Goal: Share content: Share content

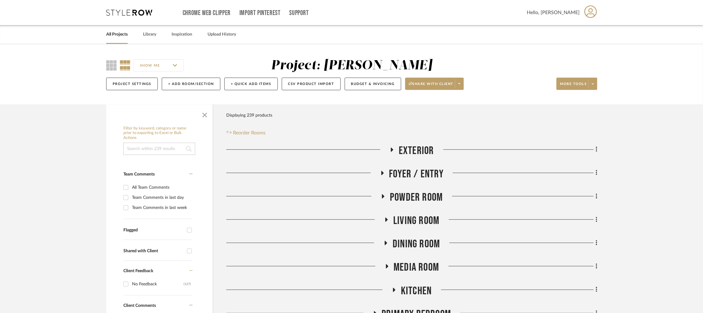
click at [122, 13] on icon at bounding box center [129, 13] width 46 height 6
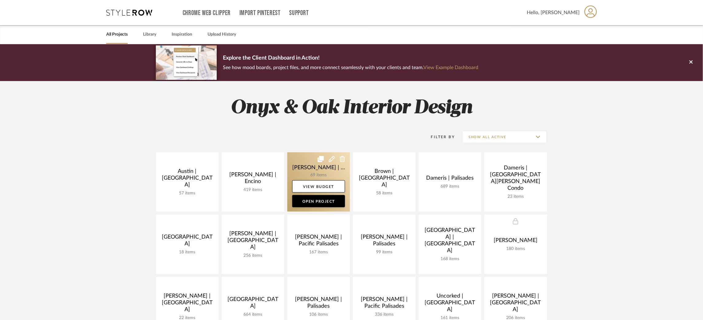
click at [297, 162] on link at bounding box center [318, 181] width 63 height 59
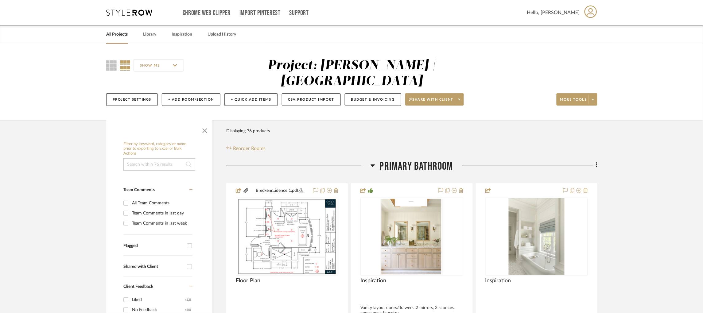
click at [368, 165] on div at bounding box center [298, 168] width 144 height 16
click at [371, 165] on icon at bounding box center [372, 165] width 5 height 7
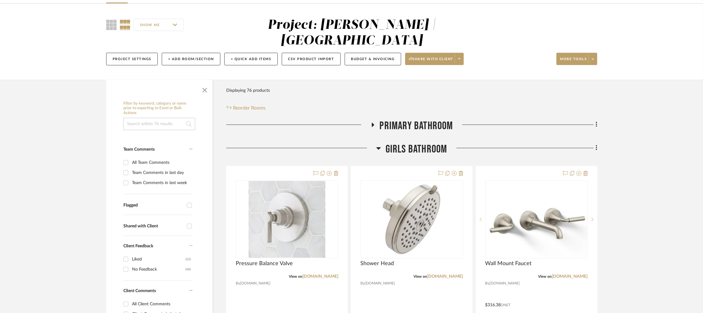
scroll to position [46, 0]
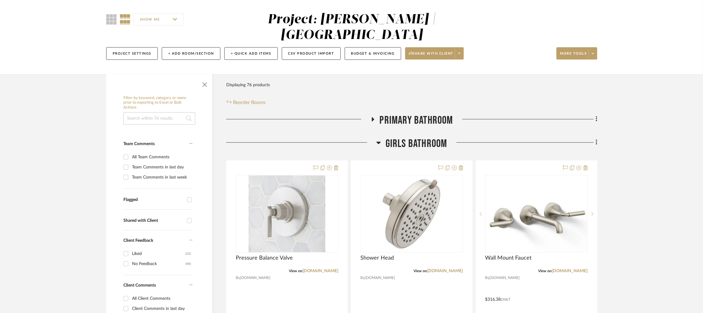
click at [377, 143] on icon at bounding box center [379, 143] width 4 height 2
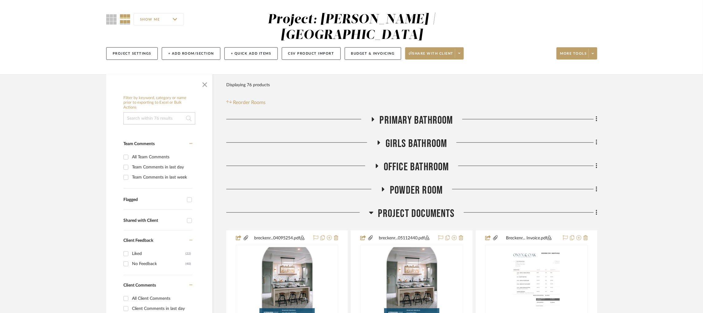
click at [370, 213] on icon at bounding box center [371, 213] width 4 height 2
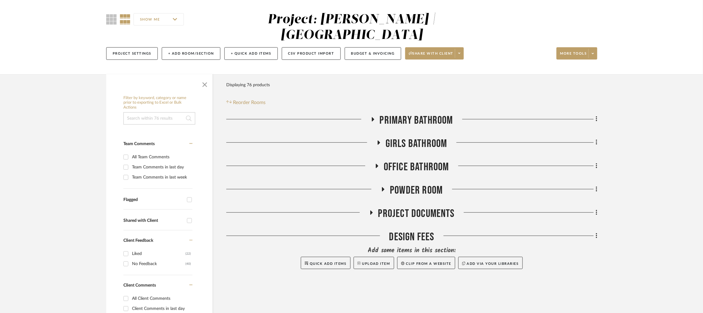
click at [370, 213] on icon at bounding box center [371, 213] width 2 height 4
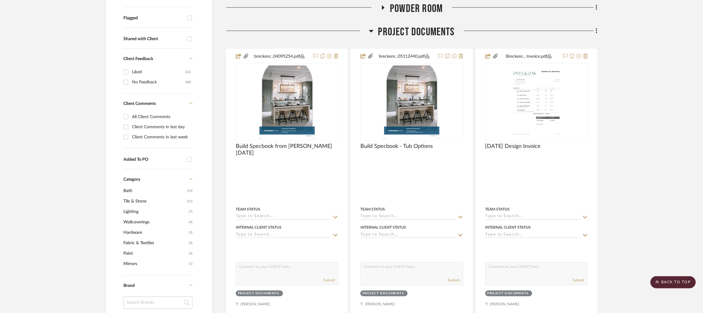
scroll to position [230, 0]
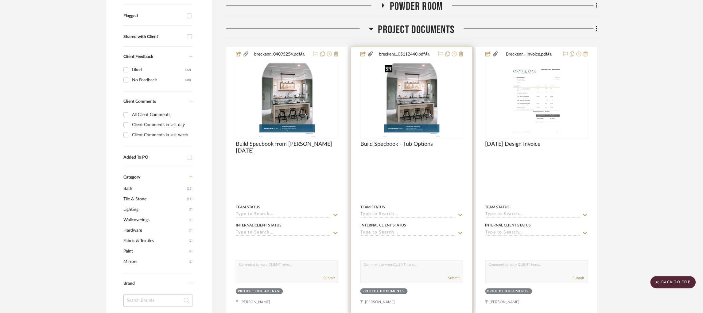
click at [401, 99] on img "0" at bounding box center [411, 100] width 59 height 77
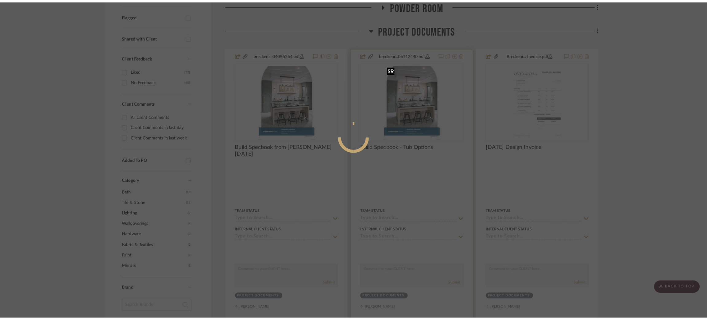
scroll to position [0, 0]
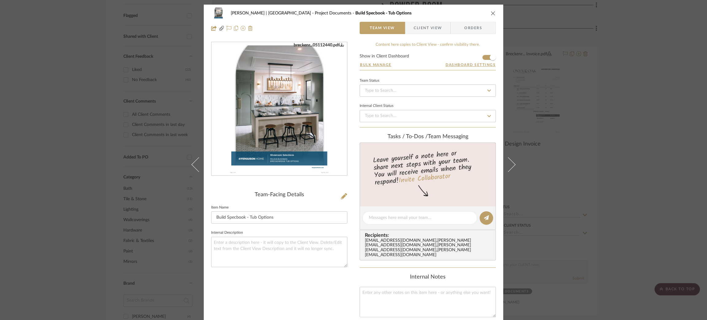
click at [308, 144] on img "0" at bounding box center [279, 108] width 103 height 133
click at [124, 74] on div "Breckenridge-Tchen | Manhattan Beach Project Documents Build Specbook - Tub Opt…" at bounding box center [353, 160] width 707 height 320
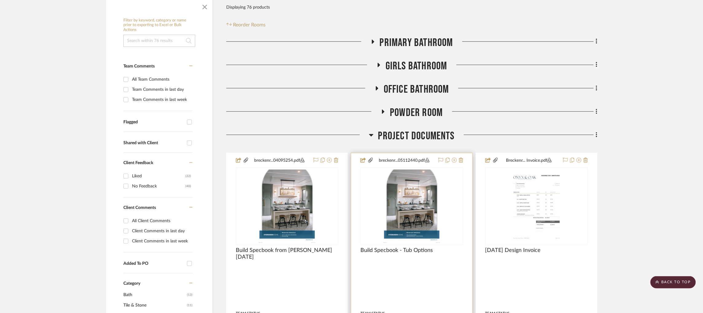
scroll to position [123, 0]
click at [422, 222] on img "0" at bounding box center [411, 207] width 59 height 77
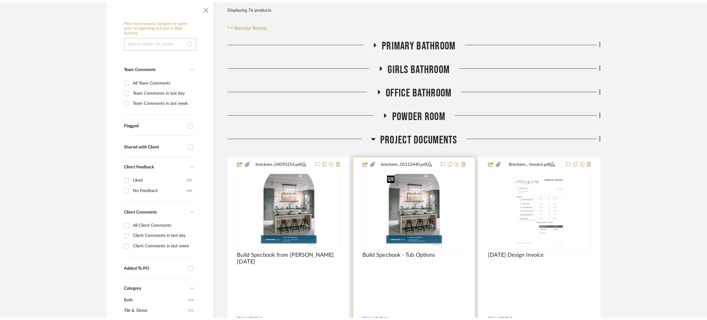
scroll to position [0, 0]
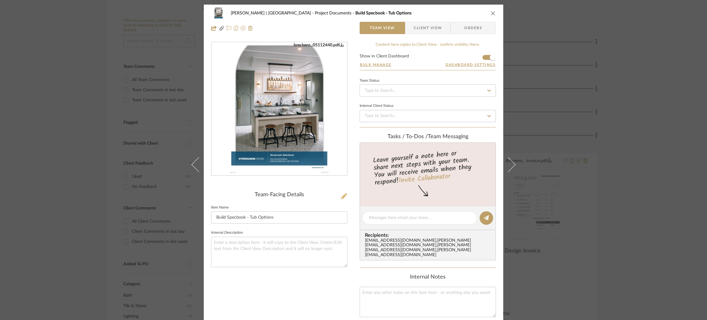
click at [343, 193] on icon at bounding box center [344, 196] width 6 height 6
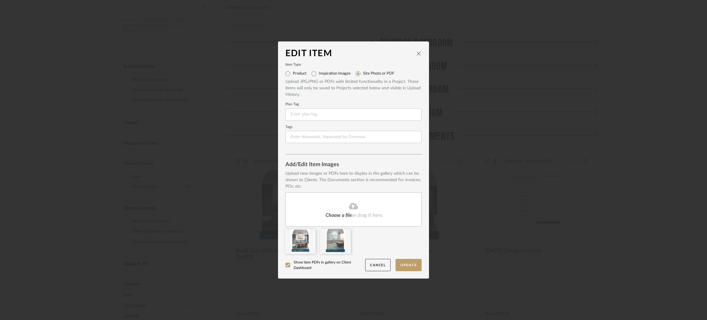
click at [0, 0] on icon at bounding box center [0, 0] width 0 height 0
click at [406, 265] on button "Update" at bounding box center [409, 265] width 26 height 13
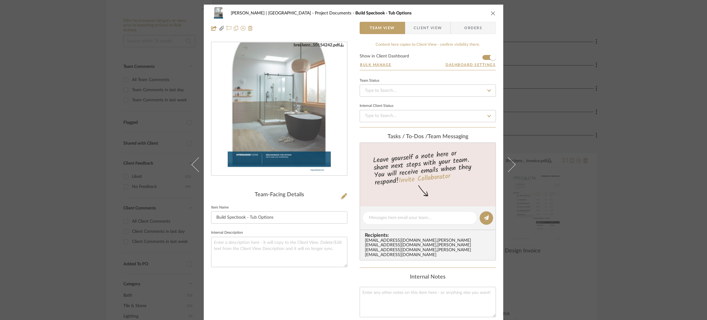
click at [94, 156] on div "Breckenridge-Tchen | Manhattan Beach Project Documents Build Specbook - Tub Opt…" at bounding box center [353, 160] width 707 height 320
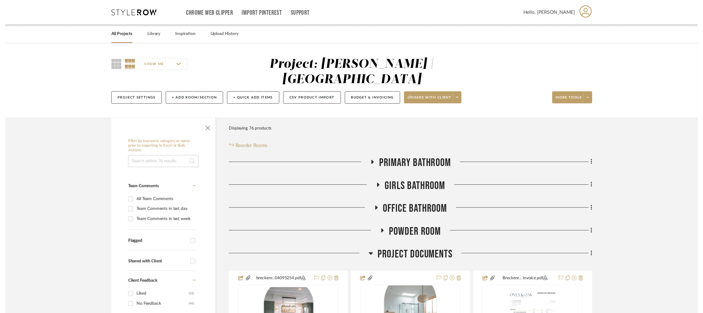
scroll to position [123, 0]
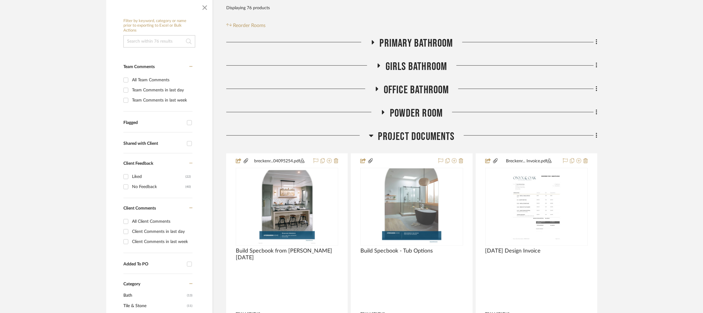
click at [373, 137] on icon at bounding box center [371, 135] width 5 height 7
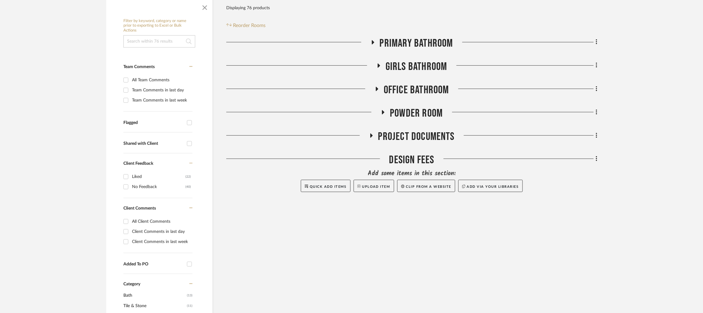
click at [378, 66] on icon at bounding box center [379, 66] width 2 height 4
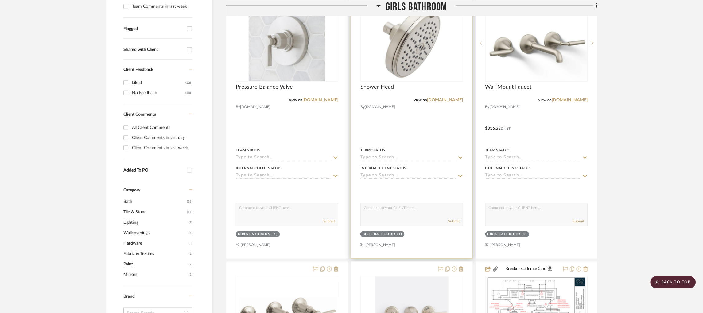
scroll to position [216, 2]
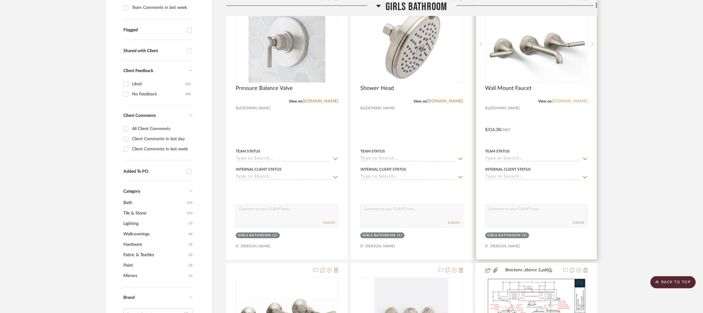
click at [572, 102] on link "[DOMAIN_NAME]" at bounding box center [570, 101] width 36 height 4
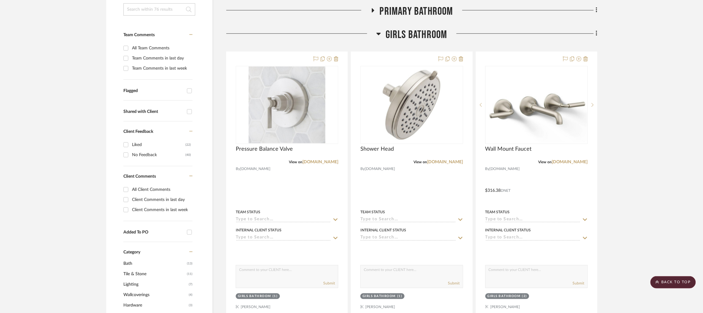
scroll to position [0, 2]
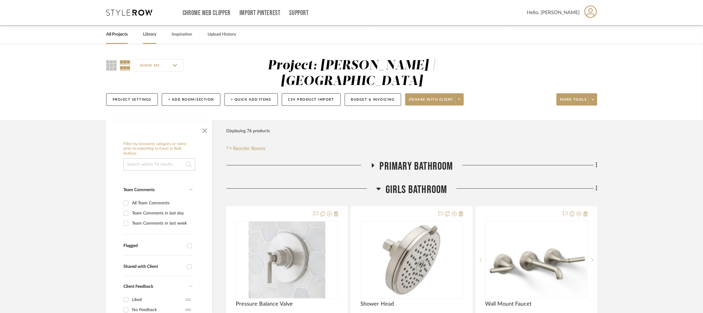
click at [146, 34] on link "Library" at bounding box center [149, 34] width 13 height 8
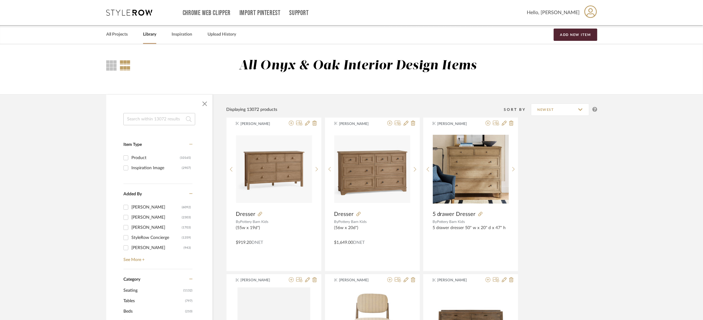
click at [148, 119] on input at bounding box center [159, 119] width 72 height 12
type input "FAUCET"
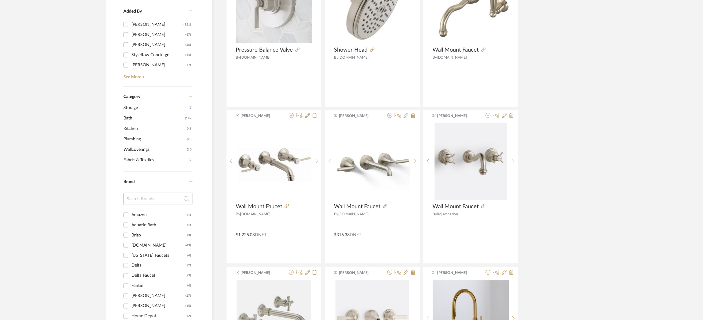
scroll to position [183, 0]
click at [489, 115] on icon at bounding box center [488, 114] width 5 height 5
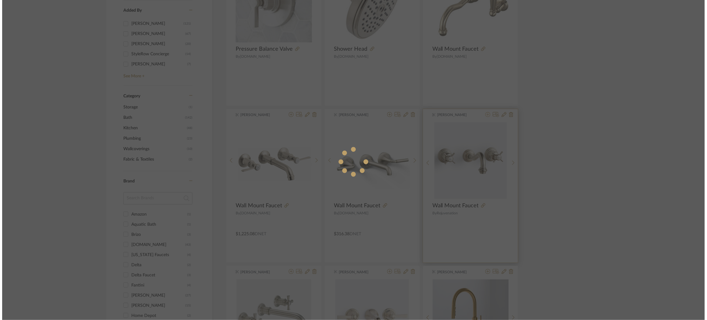
scroll to position [0, 0]
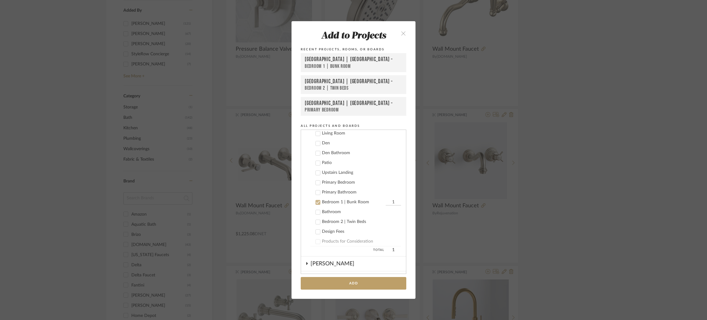
click at [316, 199] on label "Bedroom 1 | Bunk Room 1" at bounding box center [355, 202] width 91 height 6
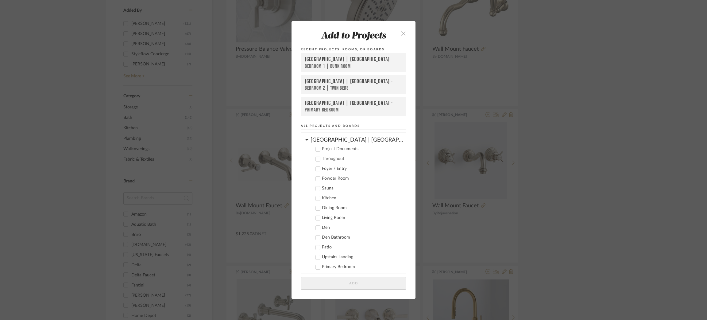
scroll to position [158, 0]
click at [528, 139] on div "Add to Projects Recent Projects, Rooms, or Boards Meadow Mountain | Vail Valley…" at bounding box center [353, 160] width 707 height 320
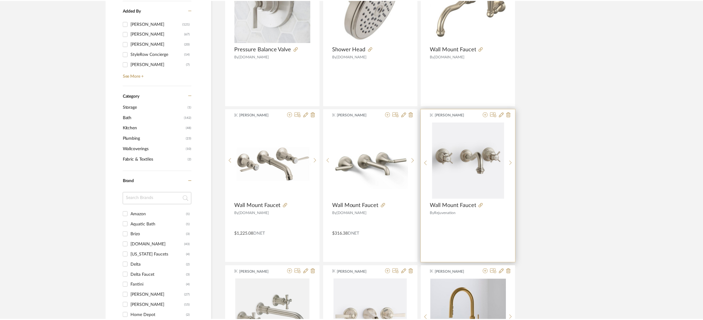
scroll to position [183, 0]
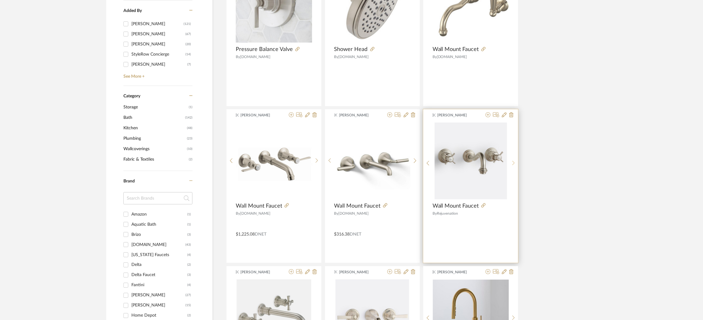
click at [512, 165] on icon at bounding box center [513, 163] width 3 height 5
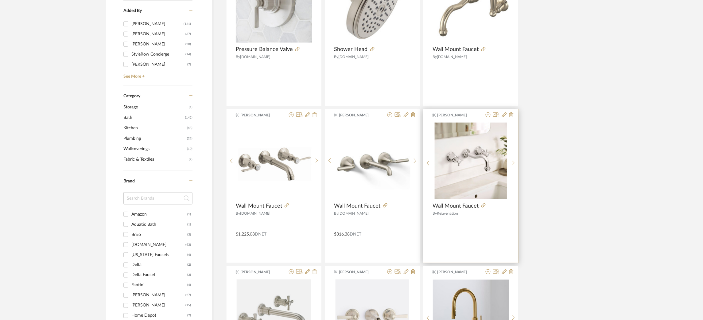
click at [516, 164] on sr-next-btn at bounding box center [514, 163] width 10 height 5
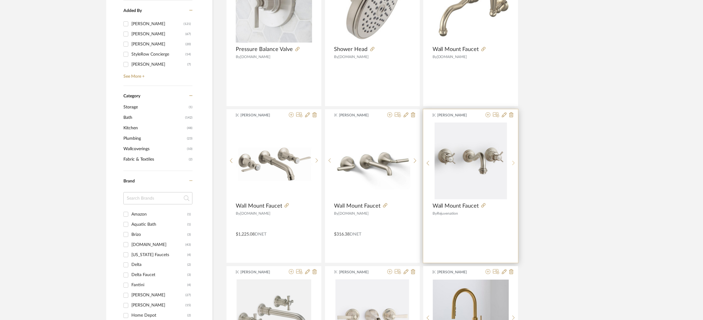
click at [516, 164] on sr-next-btn at bounding box center [514, 163] width 10 height 5
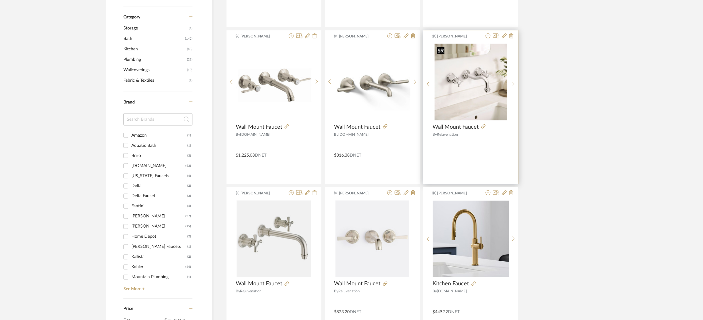
scroll to position [262, 0]
click at [483, 126] on icon at bounding box center [483, 126] width 4 height 4
click at [461, 108] on img "1" at bounding box center [471, 81] width 72 height 77
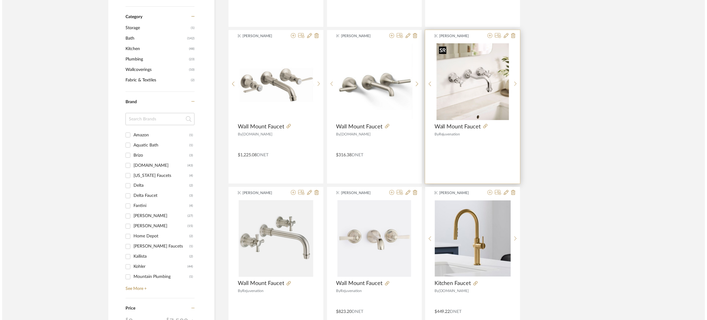
scroll to position [0, 0]
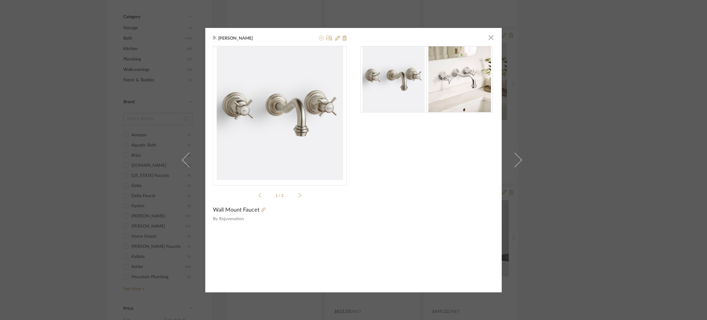
click at [319, 38] on icon at bounding box center [321, 38] width 5 height 5
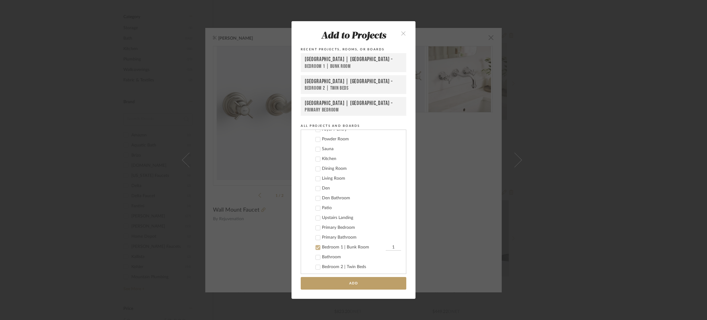
scroll to position [196, 0]
click at [316, 247] on icon at bounding box center [318, 248] width 4 height 3
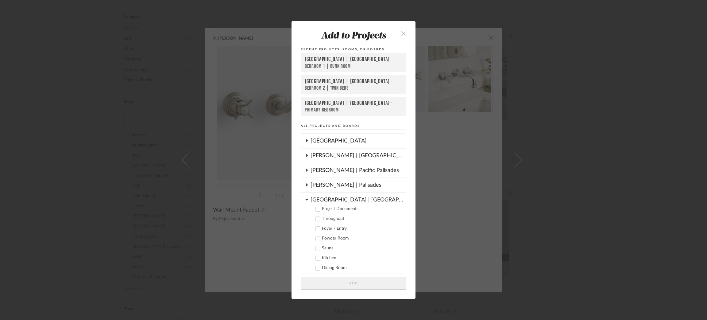
scroll to position [93, 0]
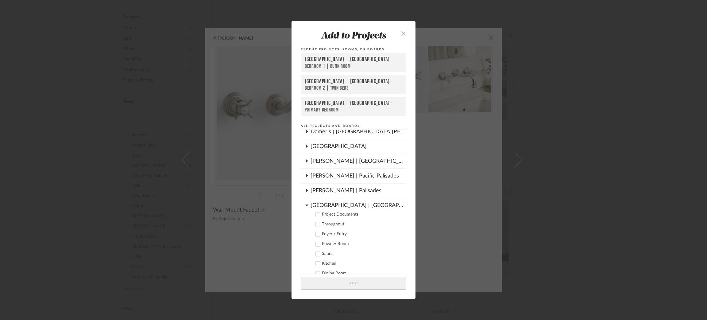
click at [305, 204] on icon at bounding box center [306, 205] width 3 height 2
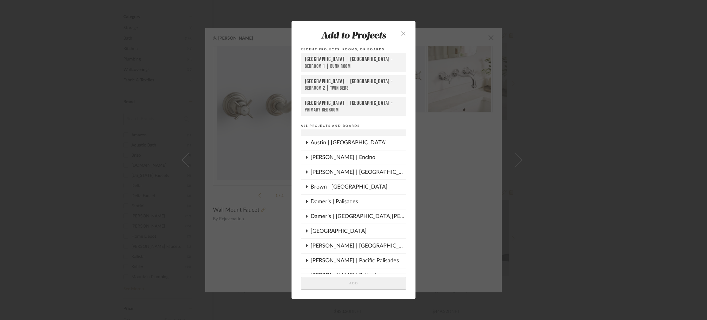
scroll to position [8, 0]
click at [306, 172] on icon at bounding box center [307, 172] width 2 height 3
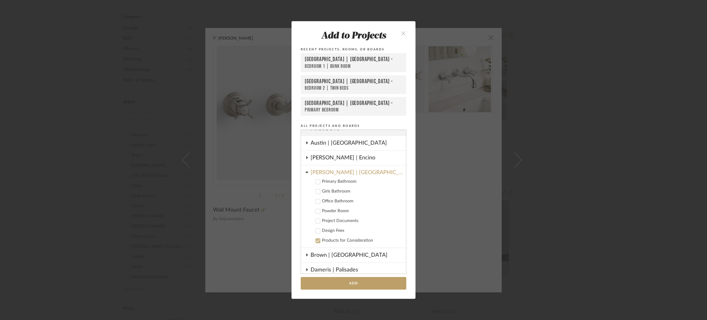
click at [317, 192] on icon at bounding box center [318, 191] width 4 height 4
click at [316, 201] on icon at bounding box center [318, 201] width 4 height 3
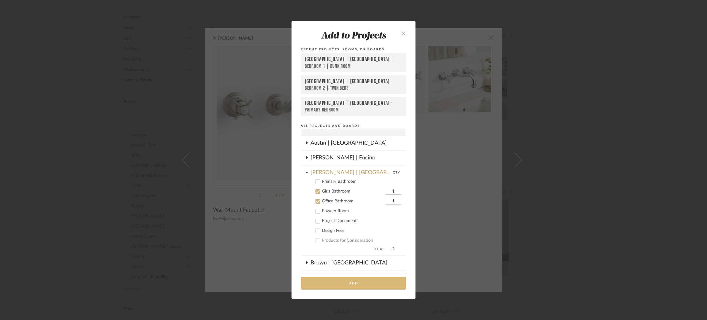
click at [346, 283] on button "Add" at bounding box center [354, 283] width 106 height 13
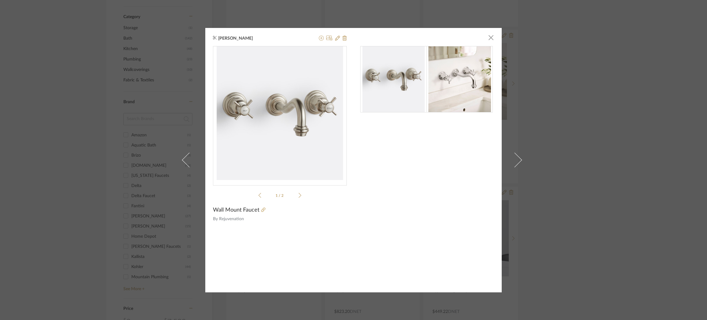
click at [143, 91] on div "Molly Schirmang × 1 / 2 Wall Mount Faucet By Rejuvenation" at bounding box center [353, 160] width 707 height 320
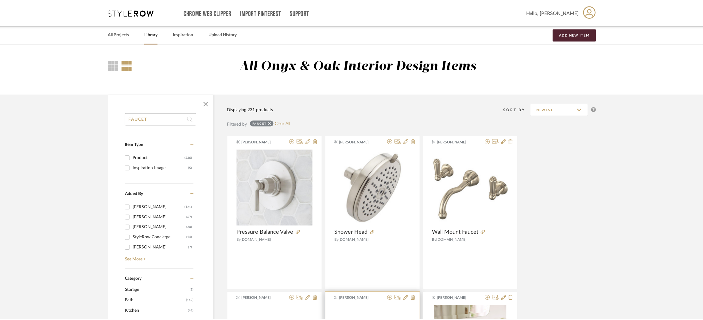
scroll to position [262, 0]
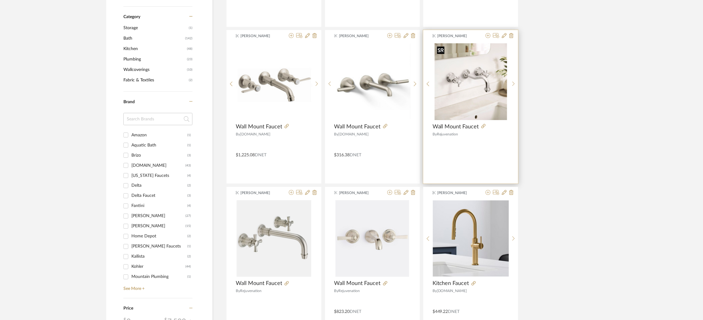
click at [469, 102] on img "1" at bounding box center [471, 81] width 72 height 77
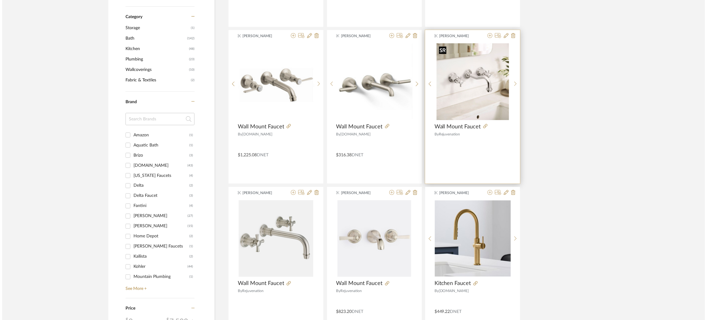
scroll to position [0, 0]
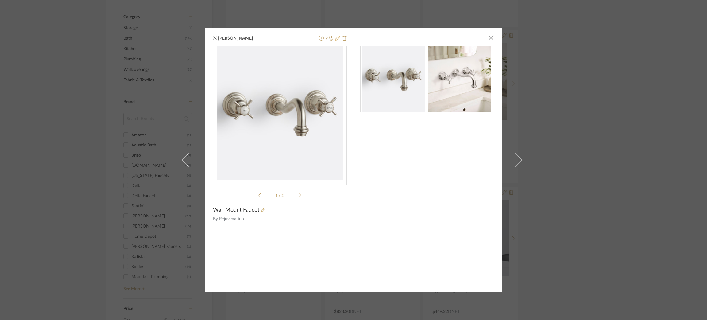
click at [335, 38] on icon at bounding box center [337, 38] width 5 height 5
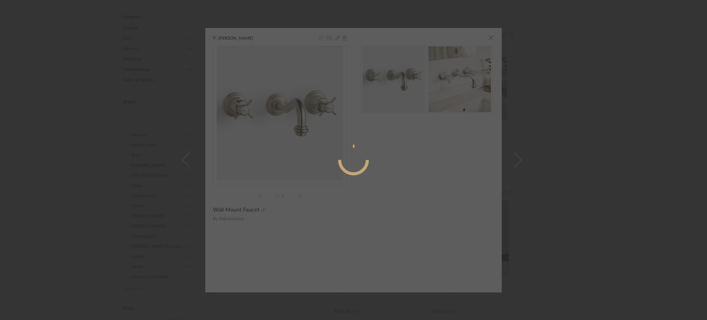
radio input "true"
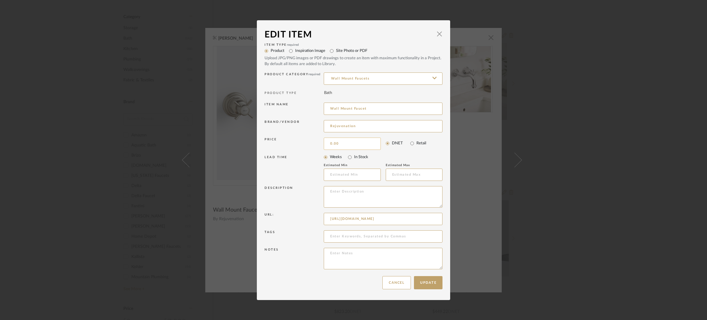
click at [351, 147] on input "0.00" at bounding box center [352, 144] width 57 height 12
type input "$1,188.80"
click at [375, 255] on textarea at bounding box center [383, 258] width 119 height 21
click at [432, 281] on button "Update" at bounding box center [428, 282] width 29 height 13
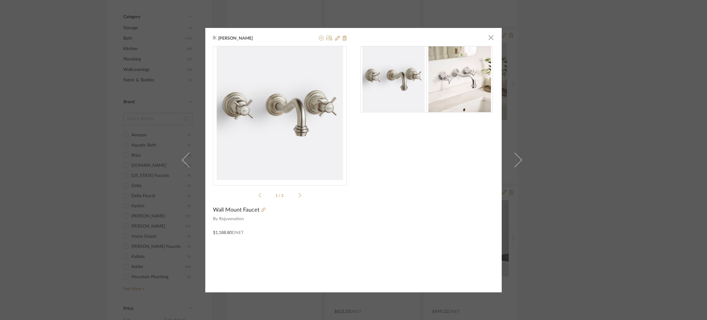
click at [53, 113] on div "Molly Schirmang × 1 / 2 Wall Mount Faucet By Rejuvenation $1,188.80 DNET" at bounding box center [353, 160] width 707 height 320
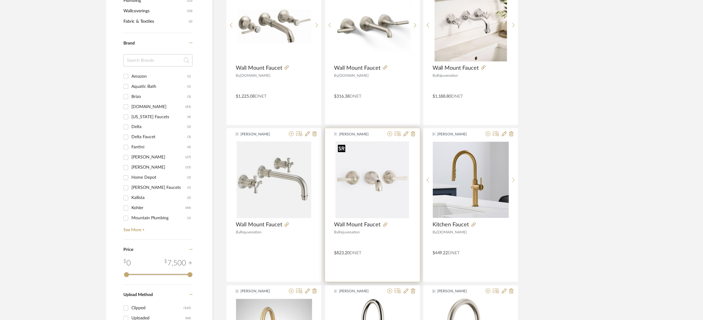
scroll to position [362, 0]
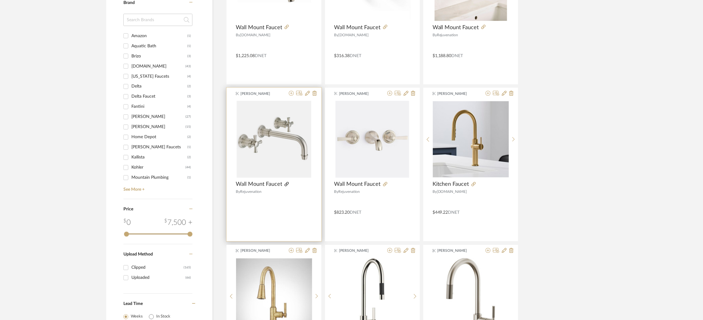
click at [286, 183] on icon at bounding box center [287, 184] width 4 height 4
click at [285, 145] on img "0" at bounding box center [274, 139] width 75 height 77
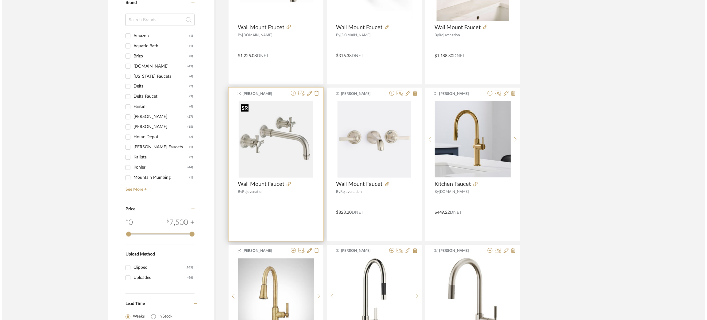
scroll to position [0, 0]
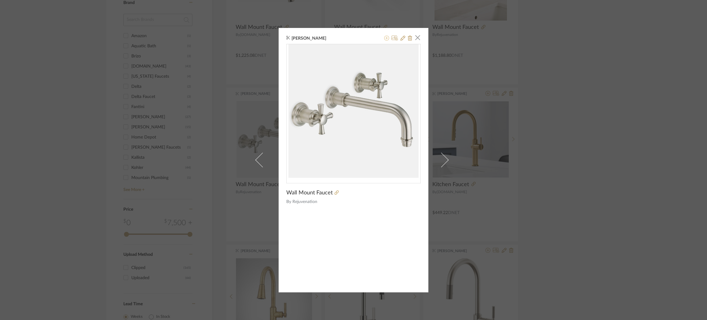
click at [385, 37] on icon at bounding box center [386, 38] width 5 height 5
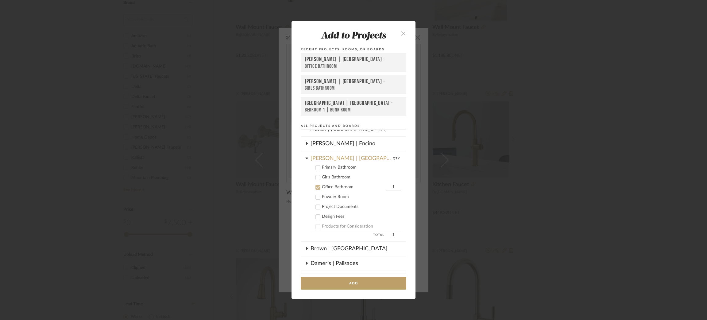
scroll to position [21, 0]
click at [530, 90] on div "Add to Projects Recent Projects, Rooms, or Boards Breckenridge-Tchen | Manhatta…" at bounding box center [353, 160] width 707 height 320
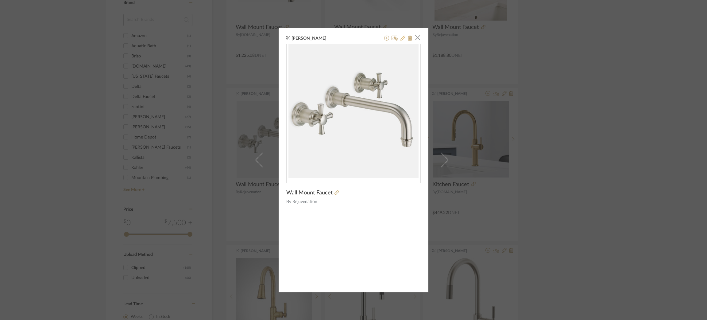
click at [401, 39] on icon at bounding box center [403, 38] width 5 height 5
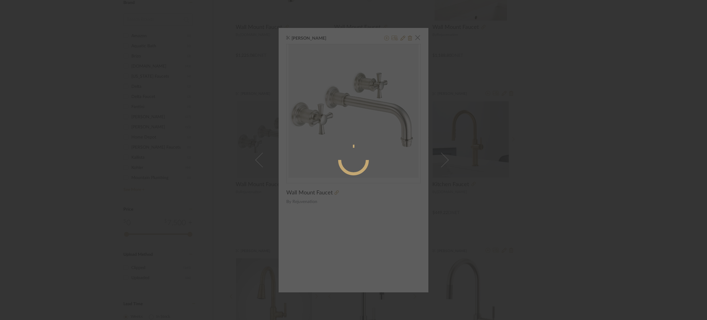
radio input "true"
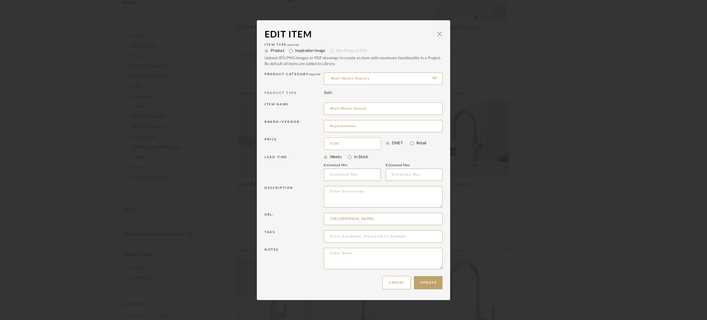
click at [344, 141] on input "0.00" at bounding box center [352, 144] width 57 height 12
type input "$1,296.80"
click at [338, 176] on input "text" at bounding box center [352, 175] width 57 height 12
click at [423, 282] on button "Update" at bounding box center [428, 282] width 29 height 13
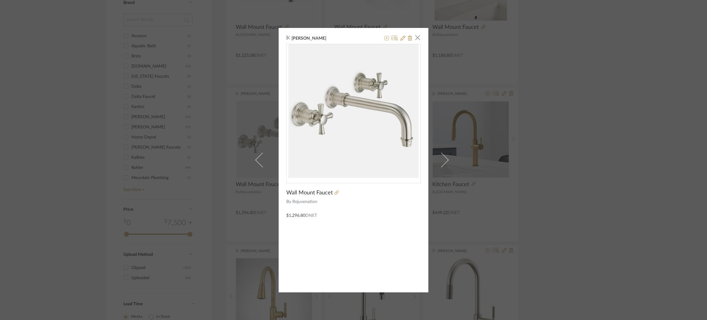
click at [615, 121] on div "Molly Schirmang × Wall Mount Faucet By Rejuvenation $1,296.80 DNET" at bounding box center [353, 160] width 707 height 320
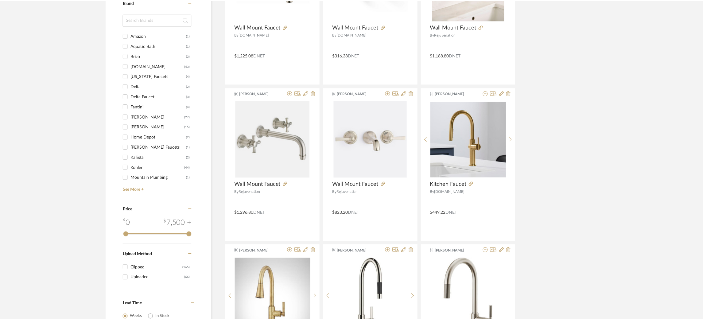
scroll to position [362, 0]
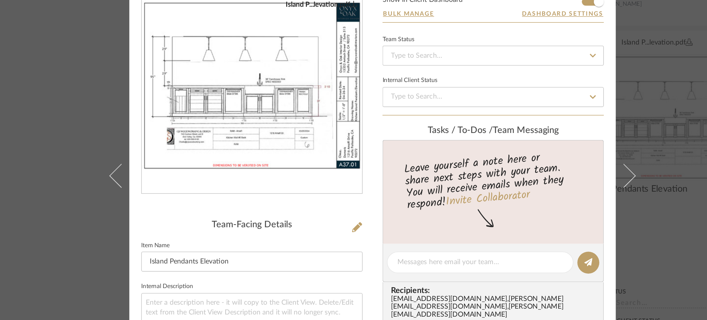
click at [139, 110] on div "Dameris | Palisades Kitchen Island Pendants Elevation Team View Client View Ord…" at bounding box center [353, 160] width 707 height 320
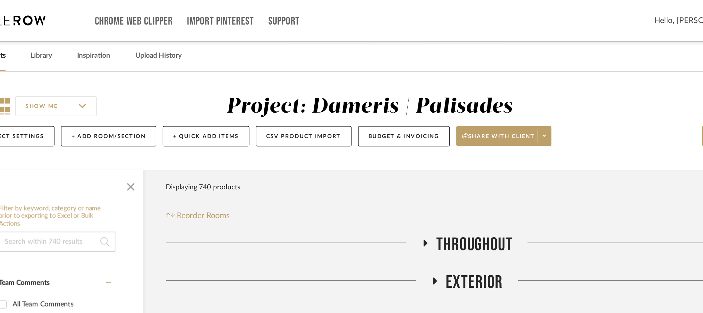
click at [384, 150] on icon at bounding box center [385, 149] width 7 height 5
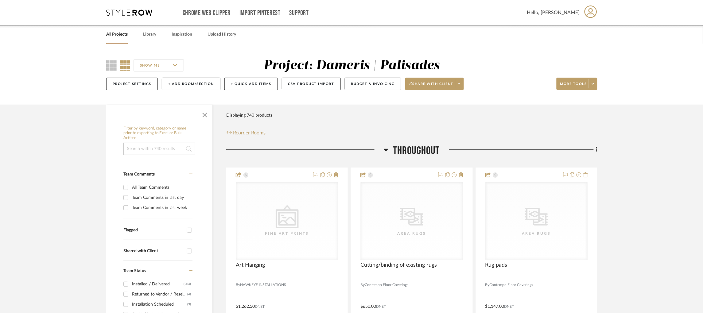
click at [125, 10] on icon at bounding box center [129, 13] width 46 height 6
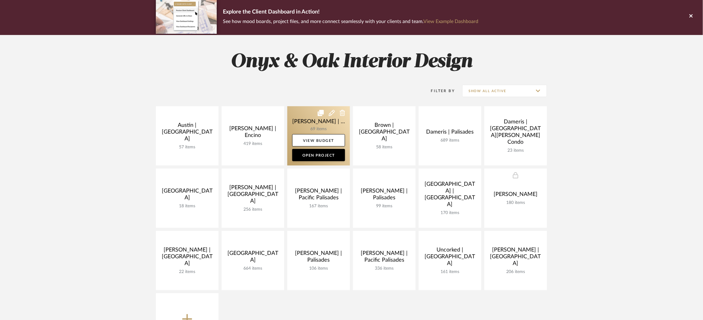
scroll to position [54, 0]
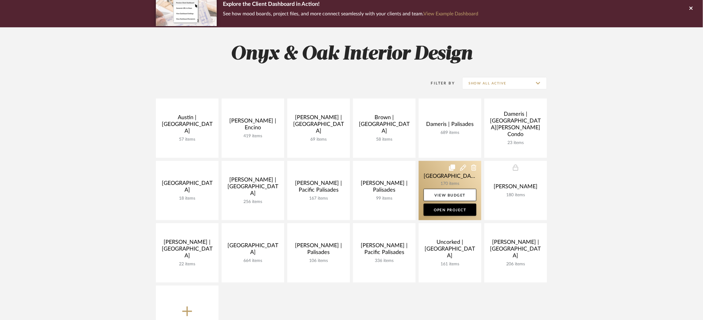
click at [432, 172] on link at bounding box center [450, 190] width 63 height 59
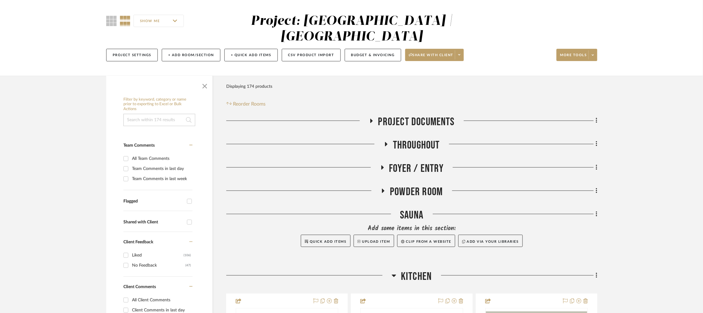
scroll to position [45, 0]
click at [384, 141] on icon at bounding box center [385, 143] width 7 height 5
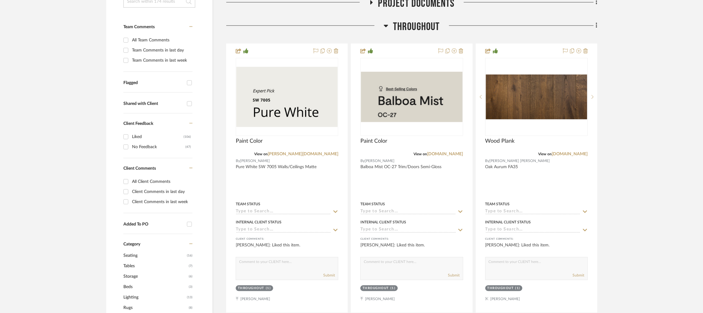
scroll to position [163, 0]
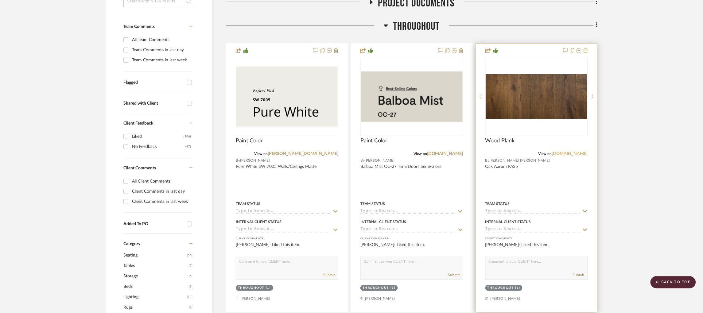
click at [568, 152] on link "[DOMAIN_NAME]" at bounding box center [570, 154] width 36 height 4
click at [513, 98] on img "0" at bounding box center [536, 96] width 101 height 45
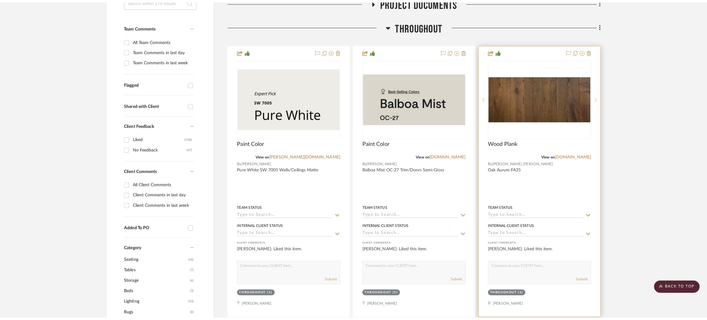
scroll to position [0, 0]
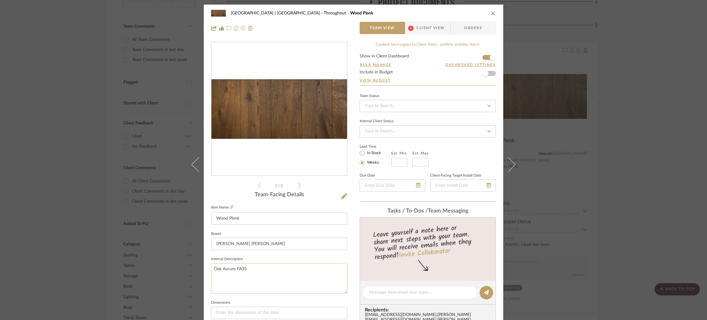
click at [235, 267] on textarea "Oak Aurum FA35" at bounding box center [279, 278] width 136 height 30
click at [277, 281] on textarea "Oak Aurum FA35" at bounding box center [279, 278] width 136 height 30
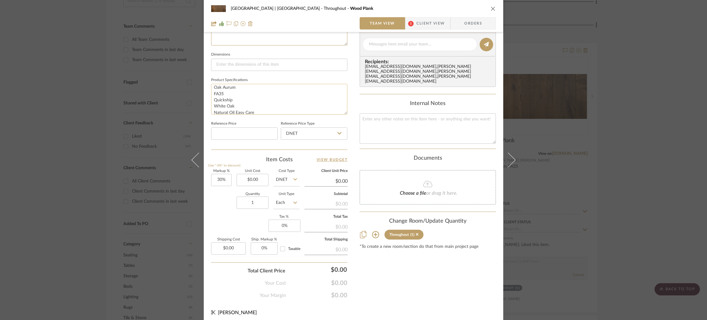
scroll to position [6, 0]
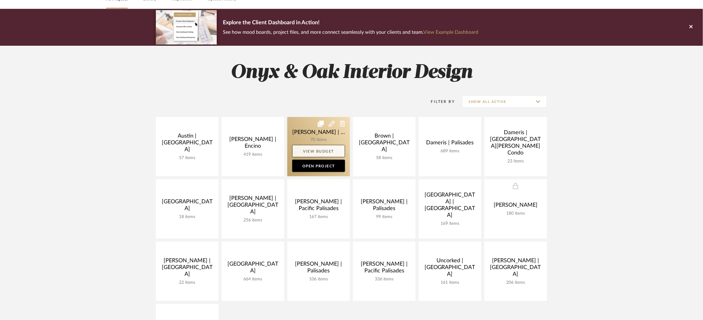
scroll to position [46, 0]
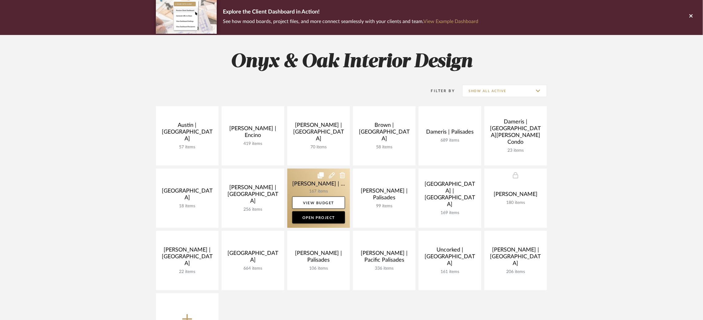
click at [304, 185] on link at bounding box center [318, 198] width 63 height 59
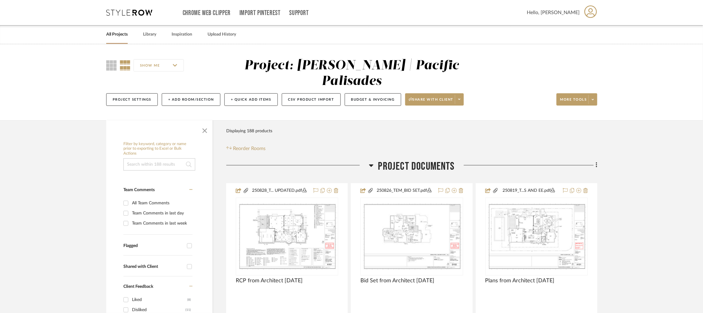
click at [138, 12] on icon at bounding box center [129, 13] width 46 height 6
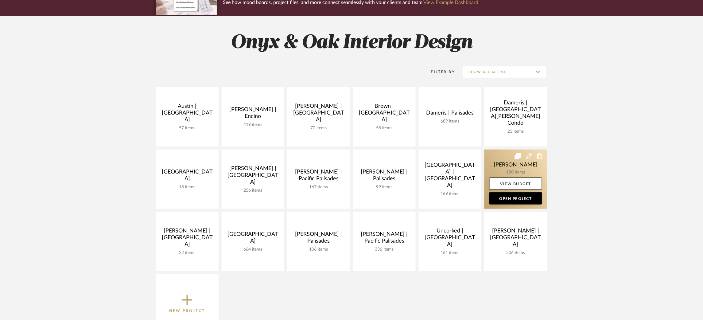
scroll to position [92, 0]
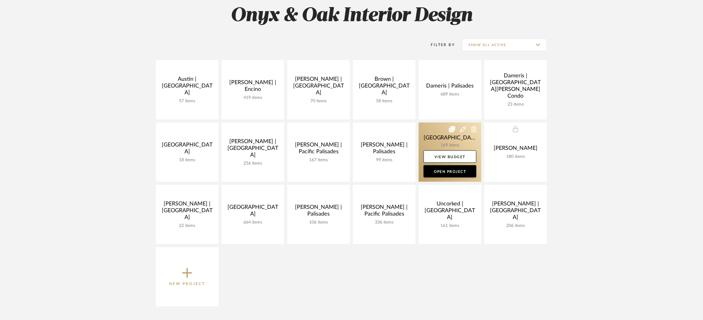
click at [434, 138] on link at bounding box center [450, 151] width 63 height 59
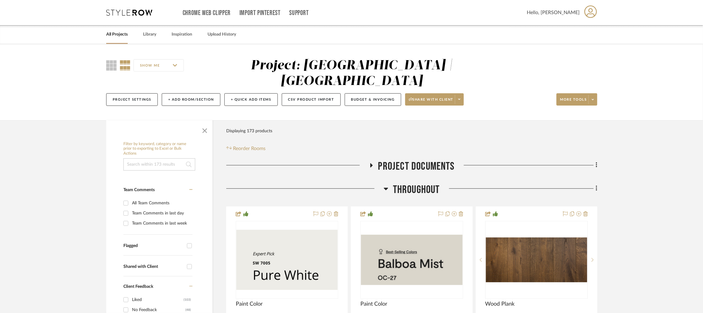
click at [389, 183] on h3 "Throughout" at bounding box center [412, 189] width 56 height 13
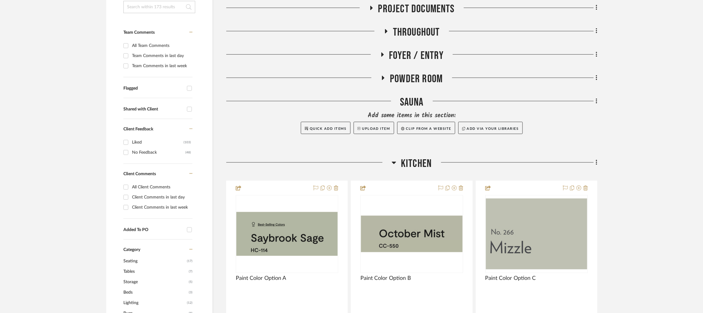
scroll to position [184, 0]
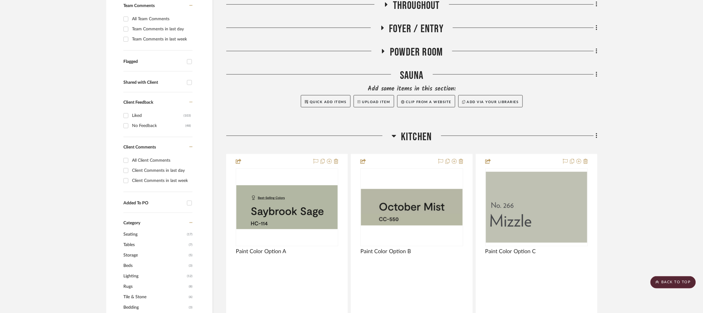
click at [396, 132] on icon at bounding box center [394, 135] width 5 height 7
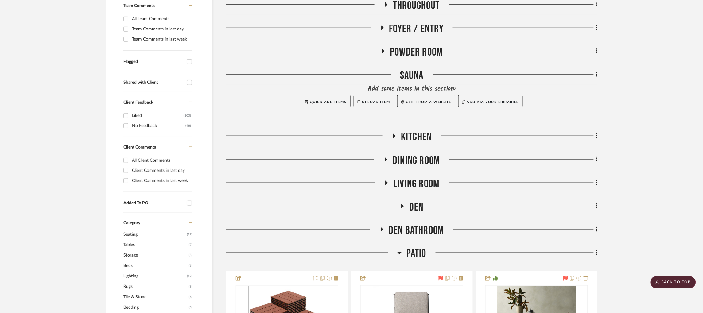
click at [396, 134] on icon at bounding box center [393, 136] width 7 height 5
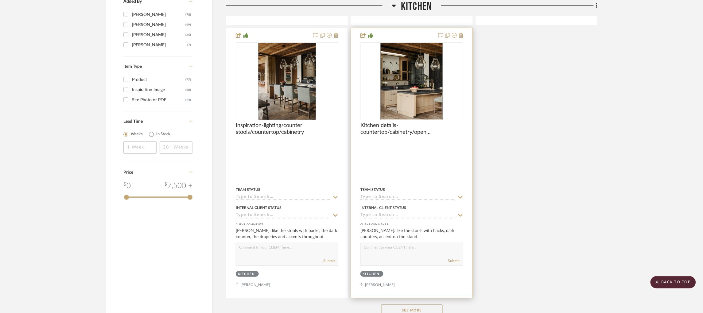
scroll to position [967, 0]
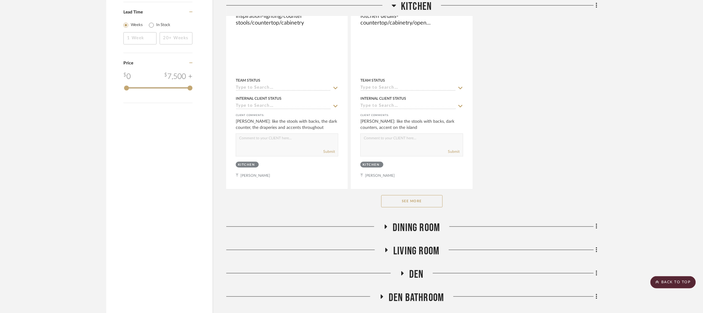
click at [412, 195] on button "See More" at bounding box center [411, 201] width 61 height 12
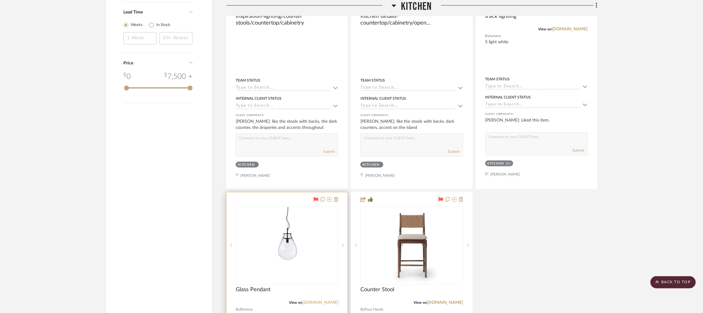
click at [327, 300] on link "[DOMAIN_NAME]" at bounding box center [320, 302] width 36 height 4
click at [332, 300] on link "[DOMAIN_NAME]" at bounding box center [320, 302] width 36 height 4
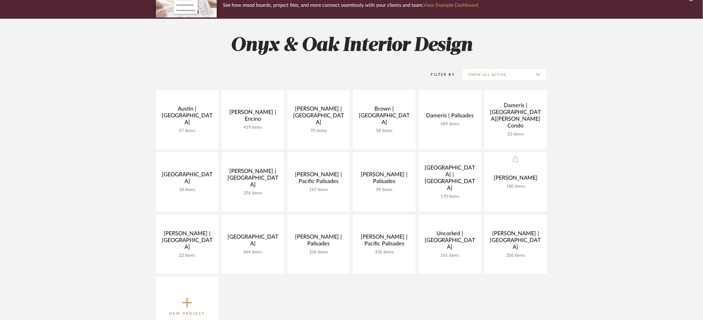
scroll to position [64, 0]
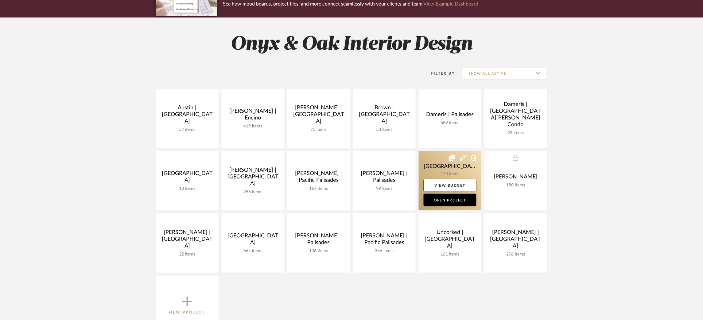
click at [423, 169] on link at bounding box center [450, 180] width 63 height 59
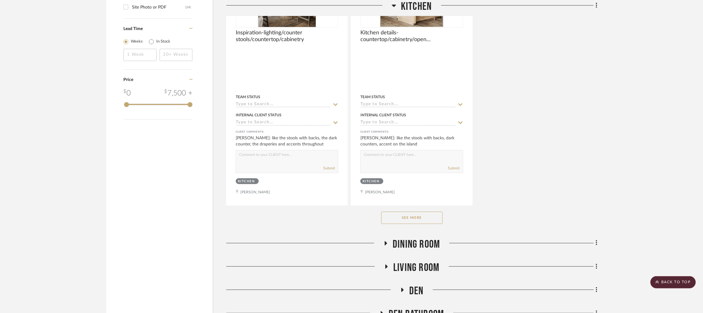
scroll to position [951, 0]
click at [413, 211] on button "See More" at bounding box center [411, 217] width 61 height 12
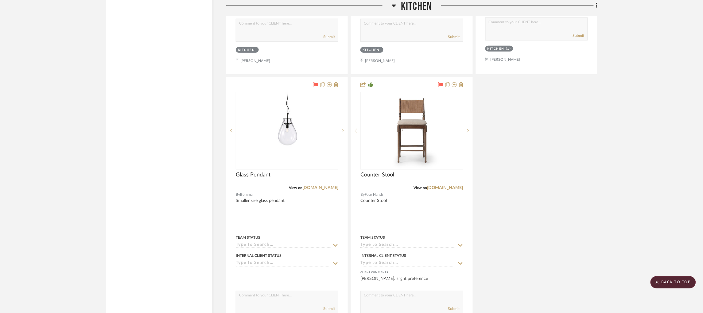
scroll to position [1082, 0]
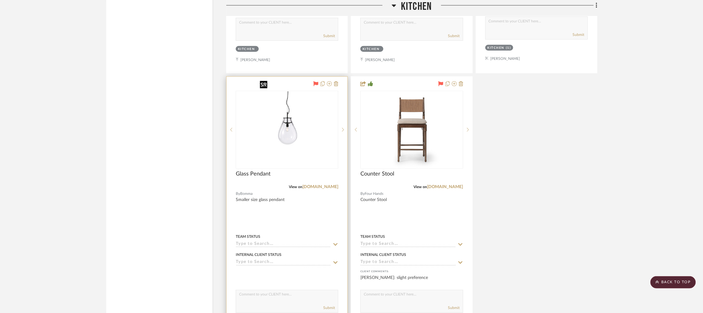
click at [0, 0] on img at bounding box center [0, 0] width 0 height 0
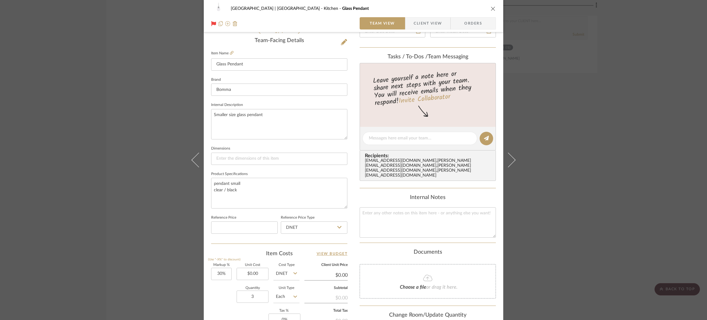
scroll to position [154, 0]
click at [254, 270] on input "0.00" at bounding box center [253, 273] width 32 height 12
click at [248, 192] on textarea "pendant small clear / black" at bounding box center [279, 192] width 136 height 30
click at [255, 267] on input "2224.80" at bounding box center [253, 273] width 32 height 12
type input "$0.00"
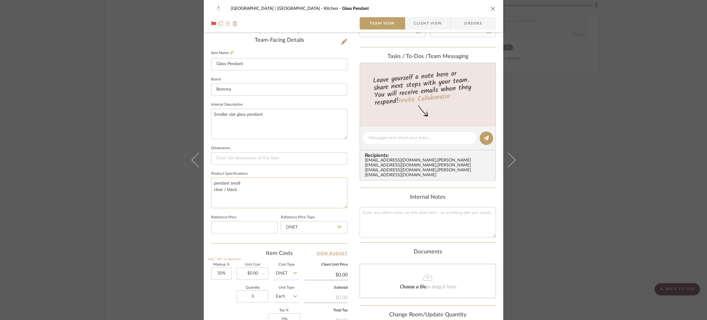
click at [253, 194] on textarea "pendant small clear / black" at bounding box center [279, 192] width 136 height 30
type input "$2,224.80"
type input "$2,892.24"
click at [259, 271] on input "2224.80" at bounding box center [253, 273] width 32 height 12
type input "$0.00"
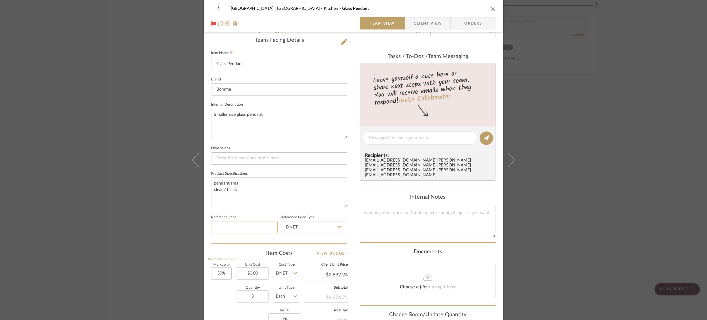
click at [235, 223] on input at bounding box center [244, 227] width 67 height 12
type input "$0.00"
click at [132, 204] on div "Meadow Mountain | Vail Valley Kitchen Glass Pendant Team View Client View Order…" at bounding box center [353, 160] width 707 height 320
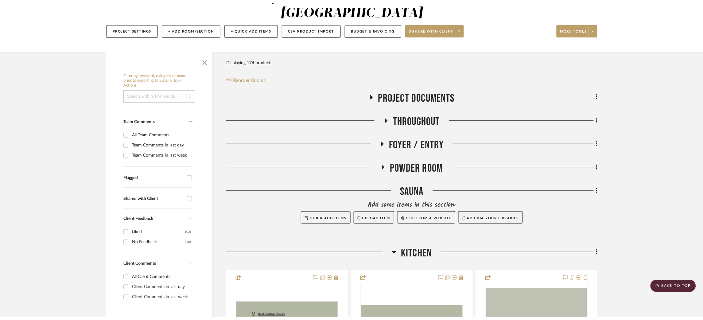
scroll to position [0, 0]
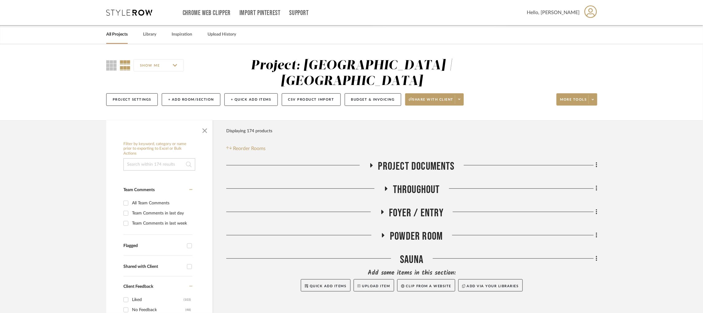
click at [128, 10] on icon at bounding box center [129, 13] width 46 height 6
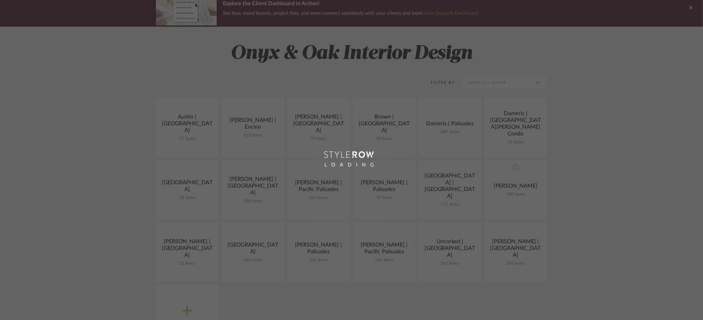
scroll to position [56, 0]
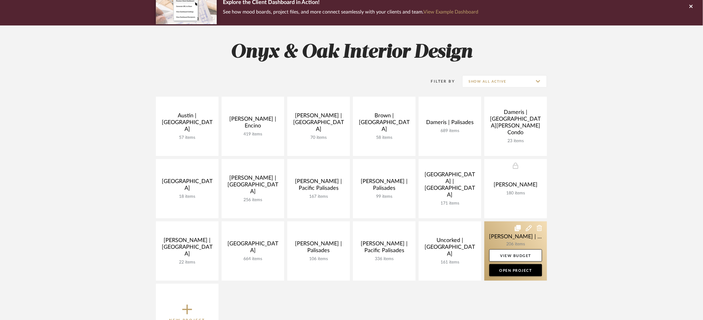
click at [497, 232] on link at bounding box center [515, 250] width 63 height 59
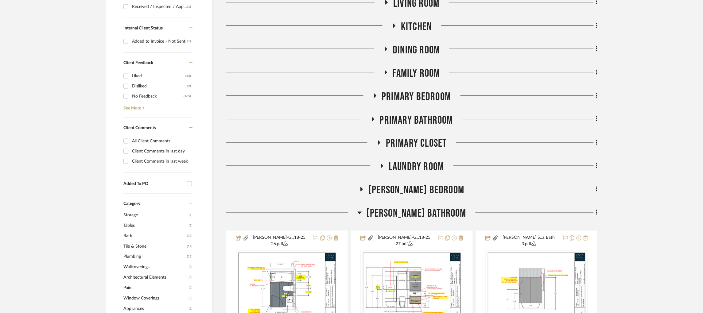
scroll to position [304, 0]
click at [362, 211] on icon at bounding box center [359, 212] width 4 height 2
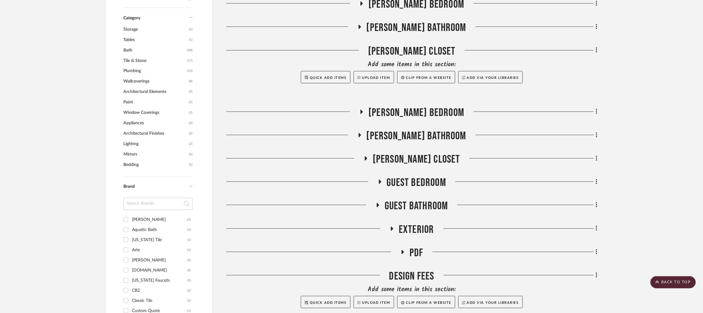
scroll to position [508, 0]
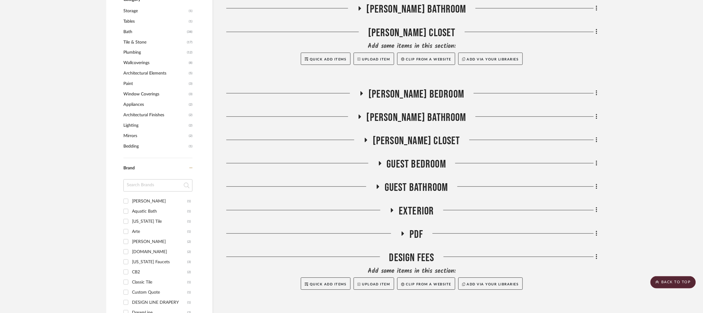
click at [361, 114] on icon at bounding box center [359, 116] width 2 height 4
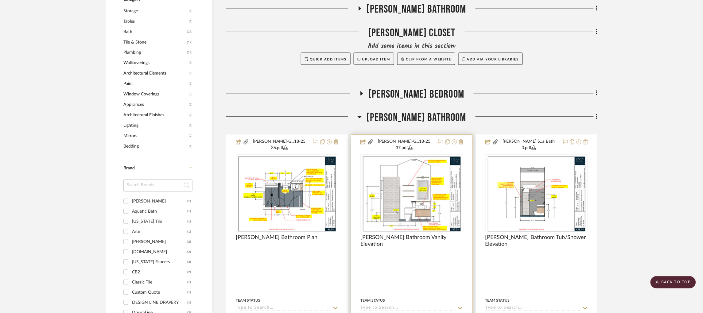
scroll to position [531, 0]
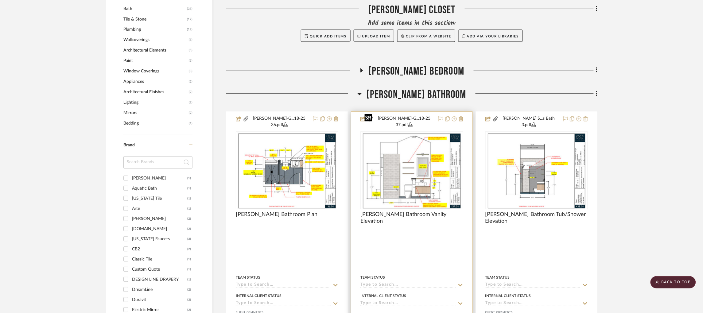
click at [426, 161] on img "0" at bounding box center [411, 170] width 99 height 77
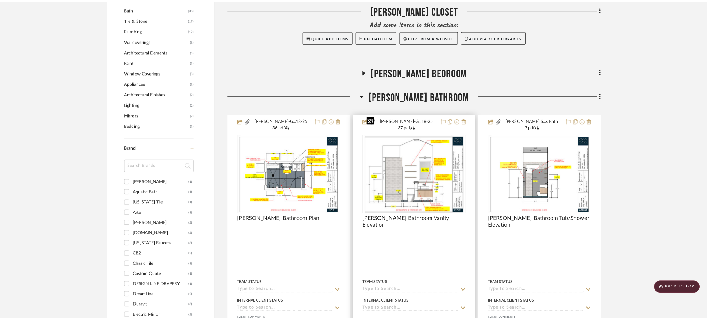
scroll to position [0, 0]
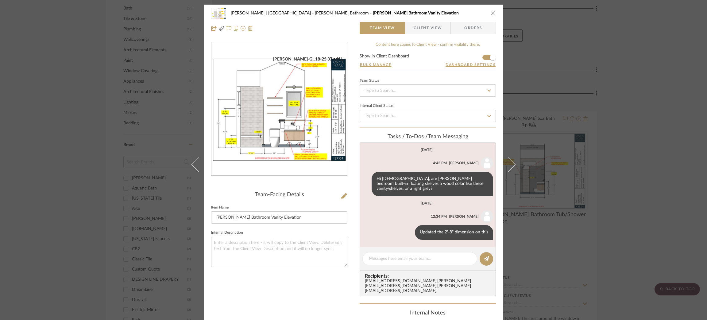
click at [110, 90] on div "Vargas-Gable | Manhattan Beach Steele's Bathroom Steele's Bathroom Vanity Eleva…" at bounding box center [353, 160] width 707 height 320
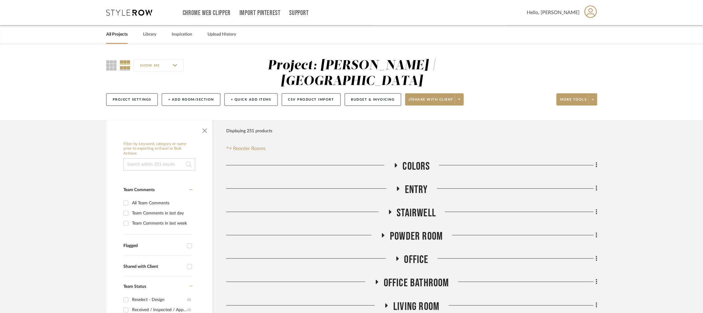
click at [126, 12] on icon at bounding box center [129, 13] width 46 height 6
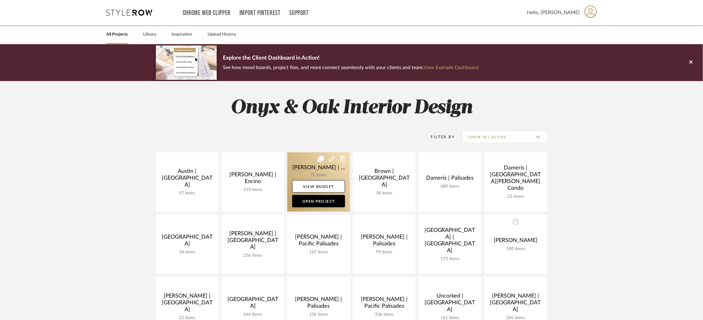
click at [300, 163] on link at bounding box center [318, 181] width 63 height 59
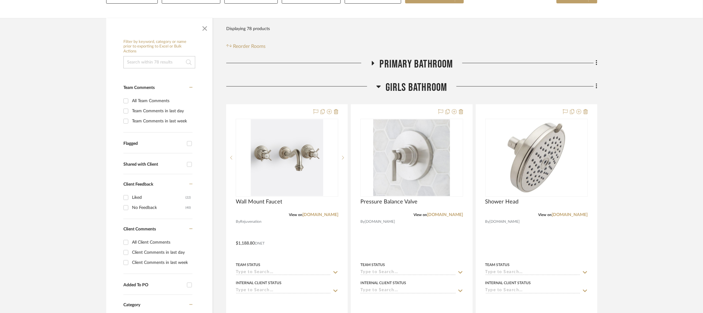
scroll to position [132, 0]
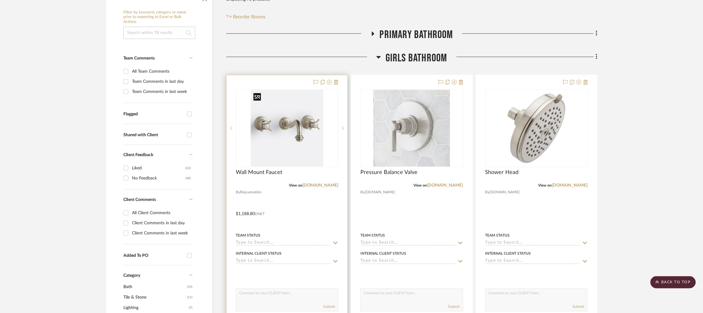
click at [0, 0] on img at bounding box center [0, 0] width 0 height 0
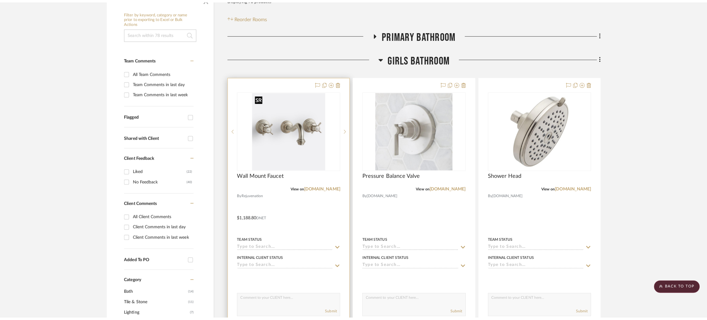
scroll to position [0, 0]
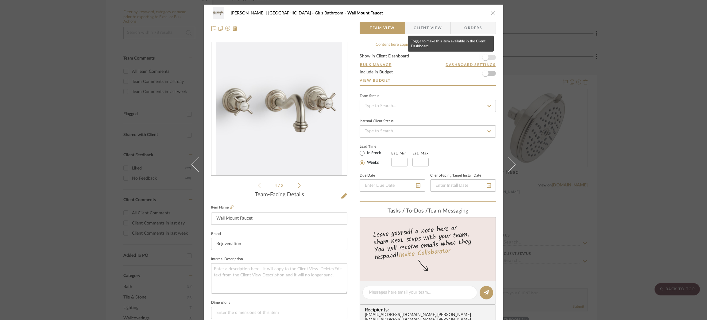
click at [486, 56] on span "button" at bounding box center [485, 57] width 6 height 6
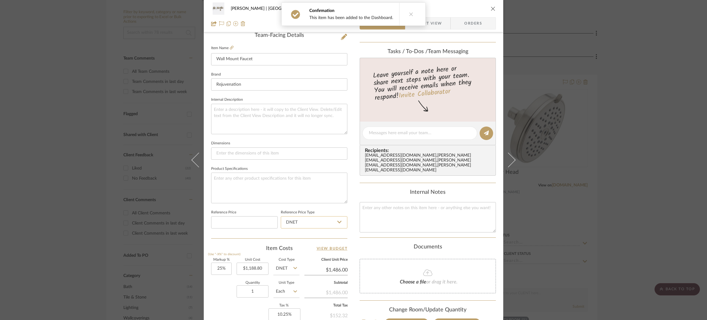
scroll to position [160, 0]
click at [542, 212] on div "Breckenridge-Tchen | Manhattan Beach Girls Bathroom Wall Mount Faucet Team View…" at bounding box center [353, 160] width 707 height 320
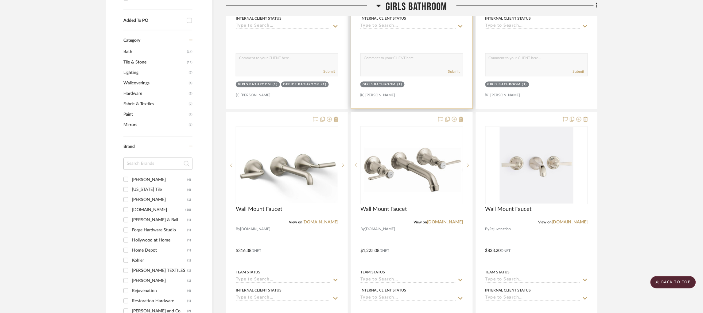
scroll to position [367, 0]
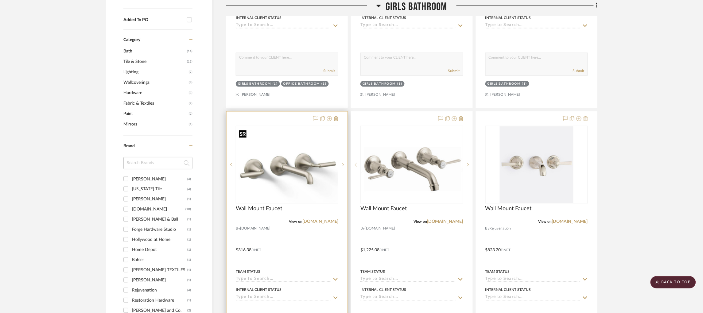
click at [0, 0] on img at bounding box center [0, 0] width 0 height 0
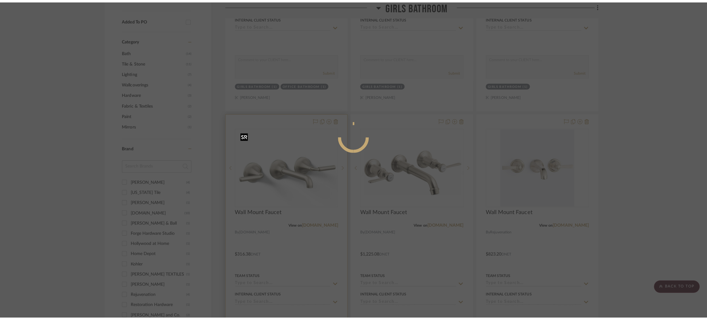
scroll to position [0, 0]
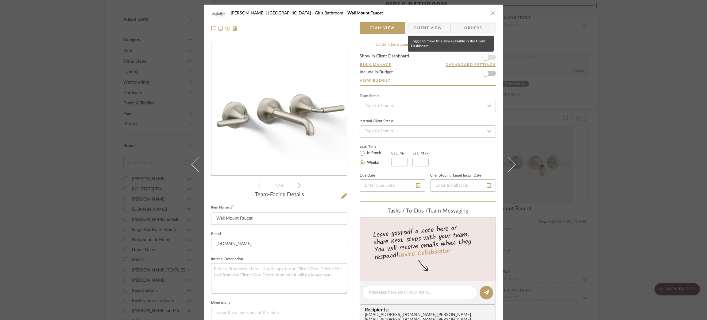
click at [488, 58] on span "button" at bounding box center [486, 58] width 14 height 14
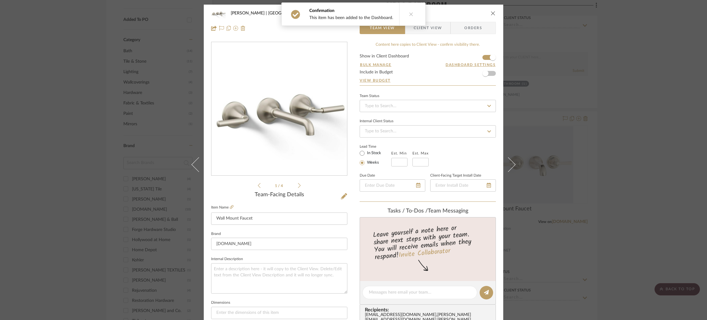
click at [561, 106] on div "Breckenridge-Tchen | Manhattan Beach Girls Bathroom Wall Mount Faucet Team View…" at bounding box center [353, 160] width 707 height 320
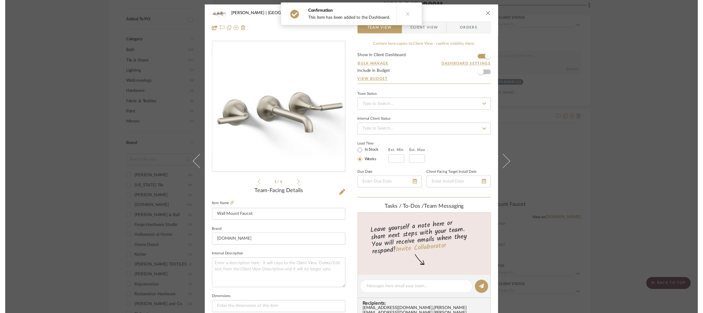
scroll to position [367, 0]
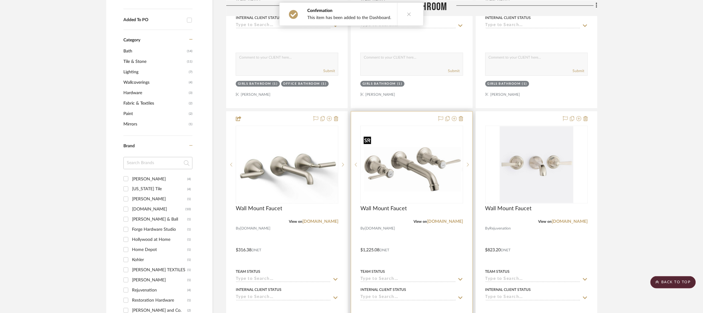
click at [419, 149] on img "0" at bounding box center [411, 165] width 101 height 64
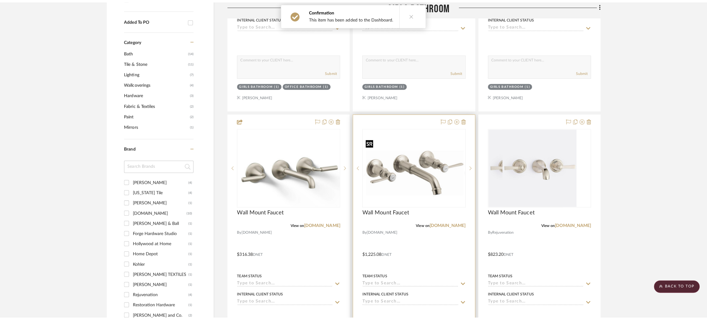
scroll to position [0, 0]
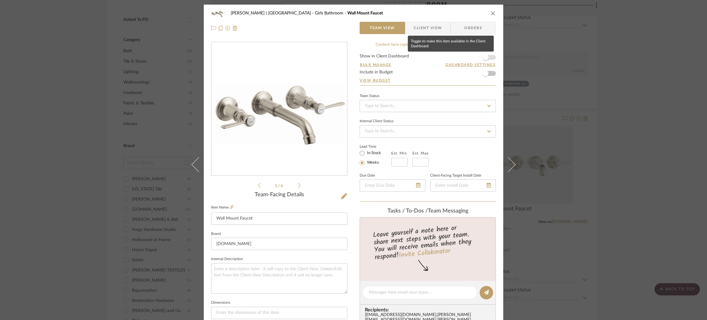
click at [487, 53] on span "button" at bounding box center [486, 58] width 14 height 14
click at [579, 110] on div "Breckenridge-Tchen | Manhattan Beach Girls Bathroom Wall Mount Faucet Team View…" at bounding box center [353, 160] width 707 height 320
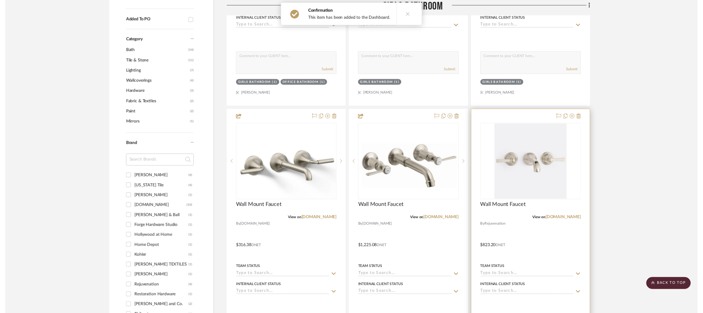
scroll to position [367, 0]
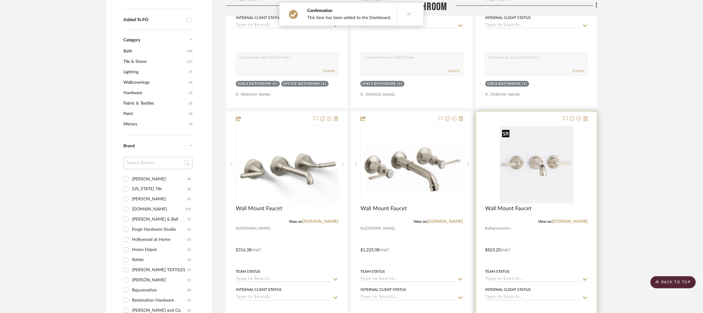
click at [552, 153] on img "0" at bounding box center [537, 164] width 74 height 77
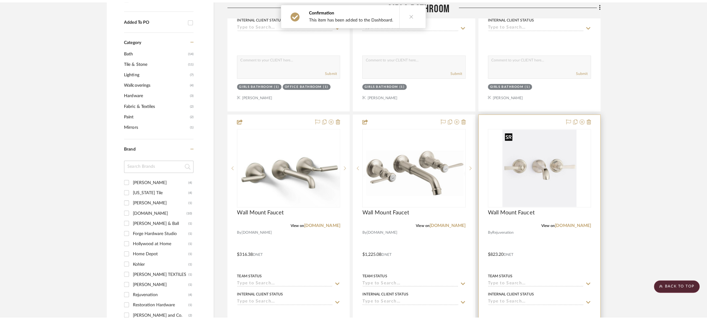
scroll to position [0, 0]
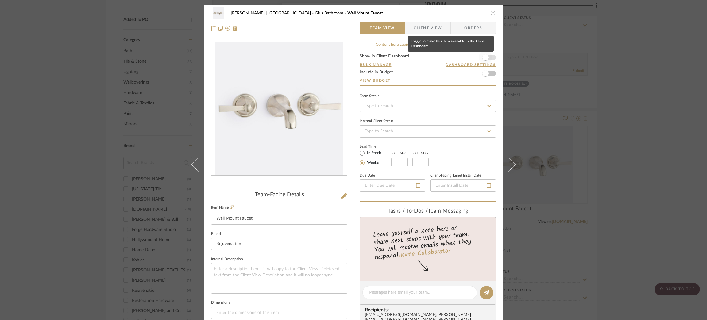
click at [485, 56] on span "button" at bounding box center [485, 57] width 6 height 6
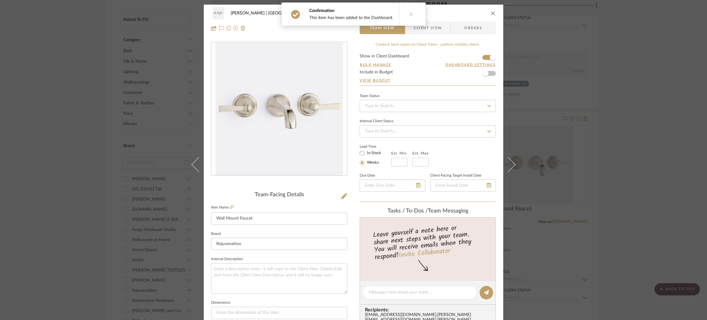
click at [555, 161] on div "Breckenridge-Tchen | Manhattan Beach Girls Bathroom Wall Mount Faucet Team View…" at bounding box center [353, 160] width 707 height 320
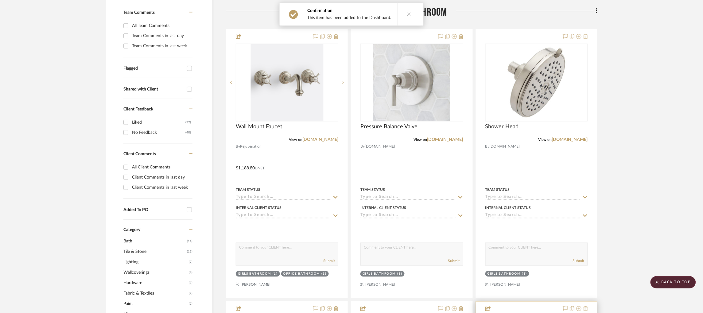
scroll to position [176, 0]
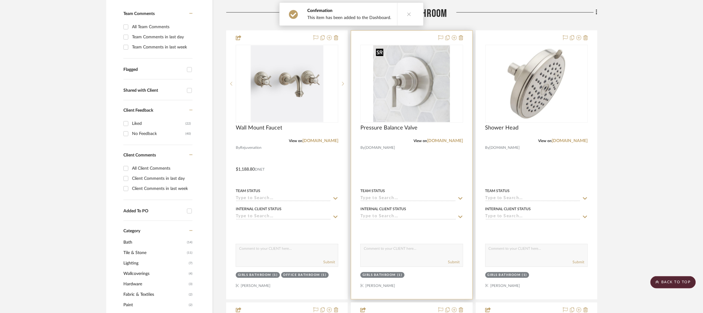
click at [435, 72] on img "0" at bounding box center [411, 83] width 77 height 77
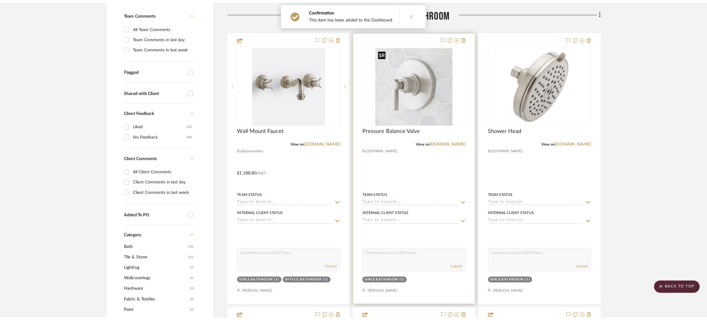
scroll to position [0, 0]
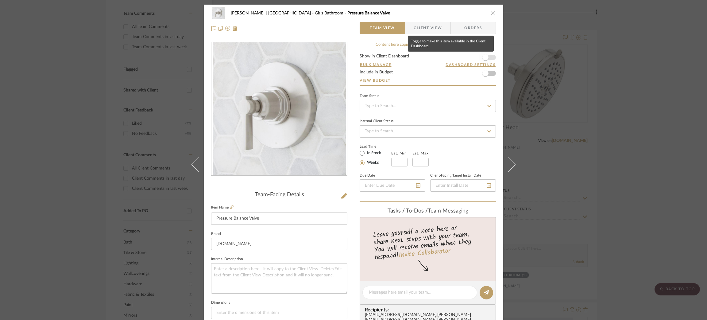
click at [484, 55] on span "button" at bounding box center [485, 57] width 6 height 6
click at [576, 88] on div "Breckenridge-Tchen | Manhattan Beach Girls Bathroom Pressure Balance Valve Team…" at bounding box center [353, 160] width 707 height 320
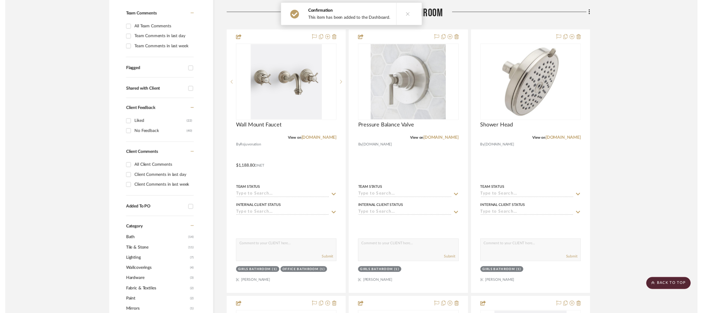
scroll to position [176, 0]
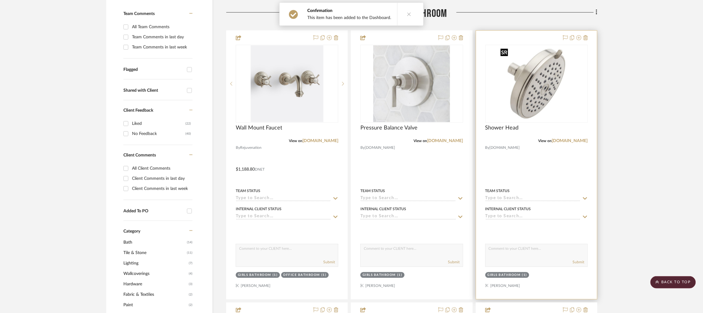
click at [543, 77] on img "0" at bounding box center [536, 83] width 77 height 77
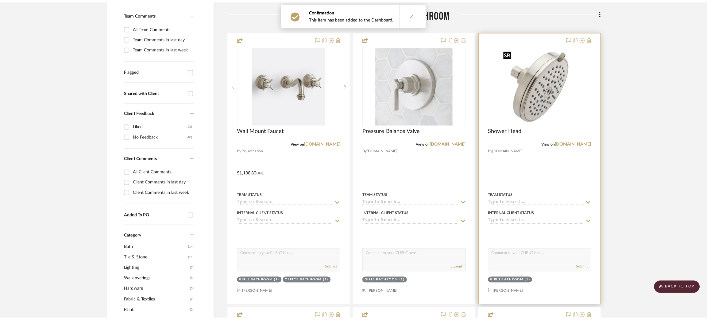
scroll to position [0, 0]
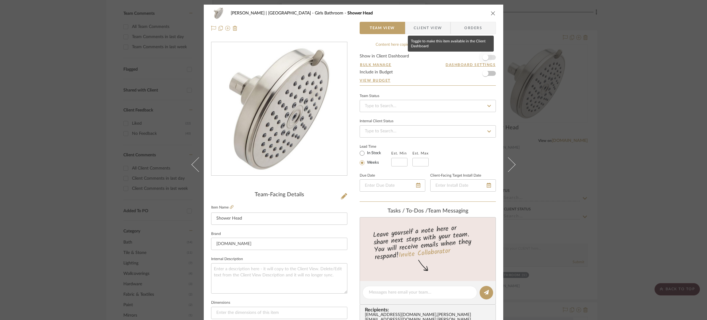
click at [486, 56] on span "button" at bounding box center [485, 57] width 6 height 6
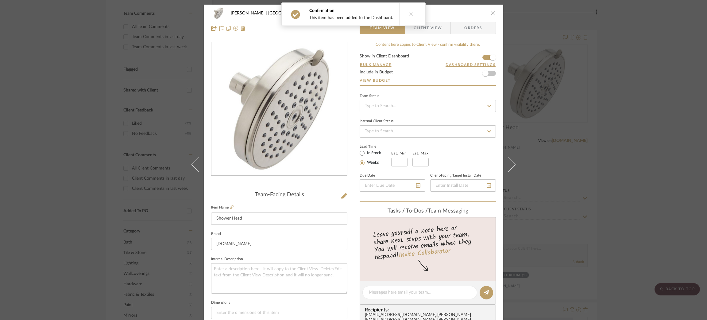
click at [546, 77] on div "Breckenridge-Tchen | Manhattan Beach Girls Bathroom Shower Head Team View Clien…" at bounding box center [353, 160] width 707 height 320
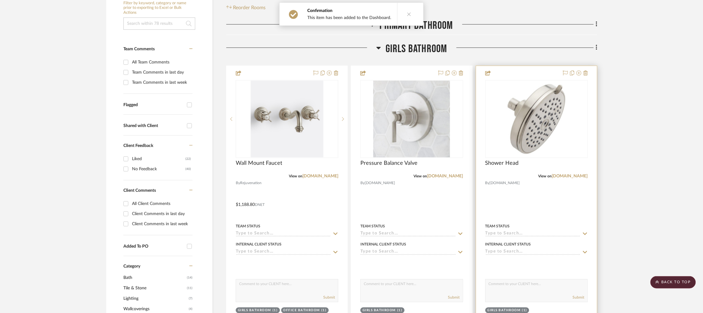
scroll to position [141, 1]
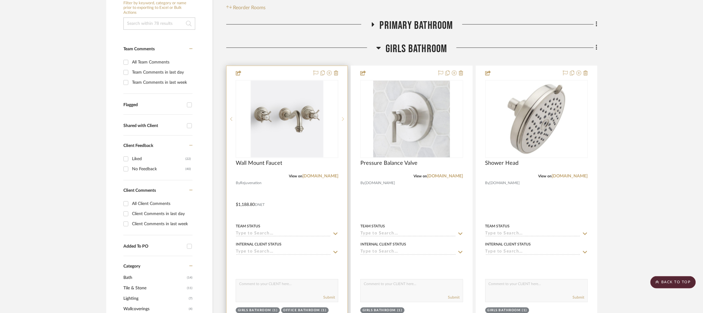
click at [342, 120] on icon at bounding box center [343, 119] width 2 height 4
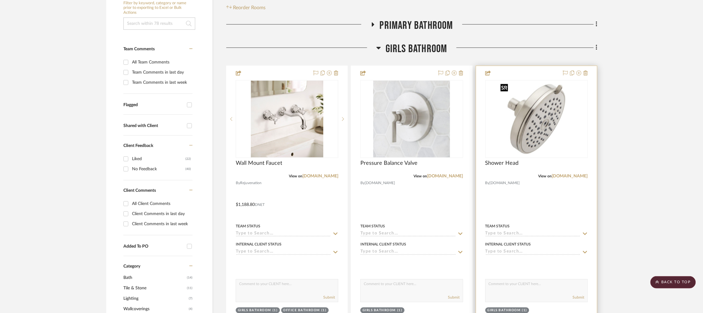
scroll to position [0, 1]
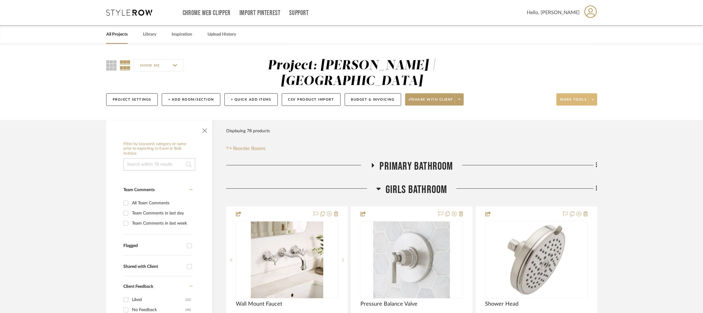
click at [592, 101] on icon at bounding box center [593, 99] width 2 height 3
click at [462, 104] on div at bounding box center [351, 156] width 703 height 313
click at [459, 102] on span at bounding box center [459, 99] width 9 height 9
click at [450, 131] on span "Generate URL to Share" at bounding box center [436, 132] width 52 height 5
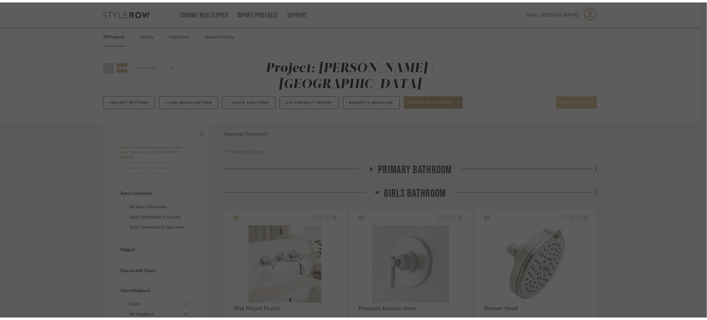
scroll to position [0, 0]
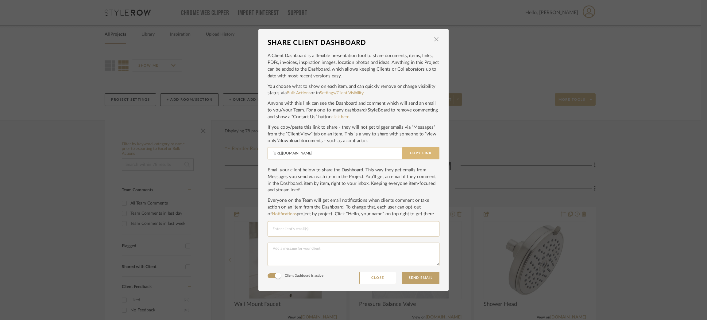
click at [418, 153] on button "Copy Link" at bounding box center [420, 153] width 37 height 12
click at [60, 70] on div "SHARE CLIENT DASHBOARD × A Client Dashboard is a flexible presentation tool to …" at bounding box center [353, 160] width 707 height 320
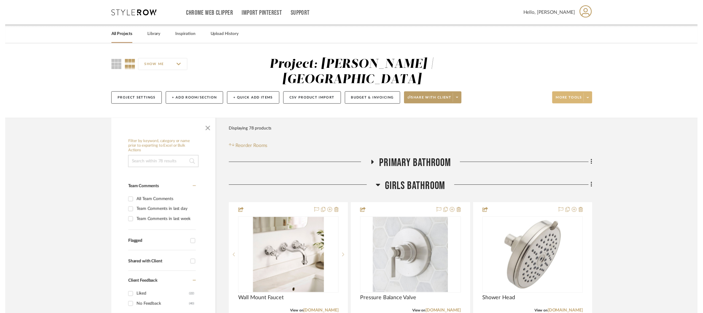
scroll to position [0, 1]
